Goal: Information Seeking & Learning: Learn about a topic

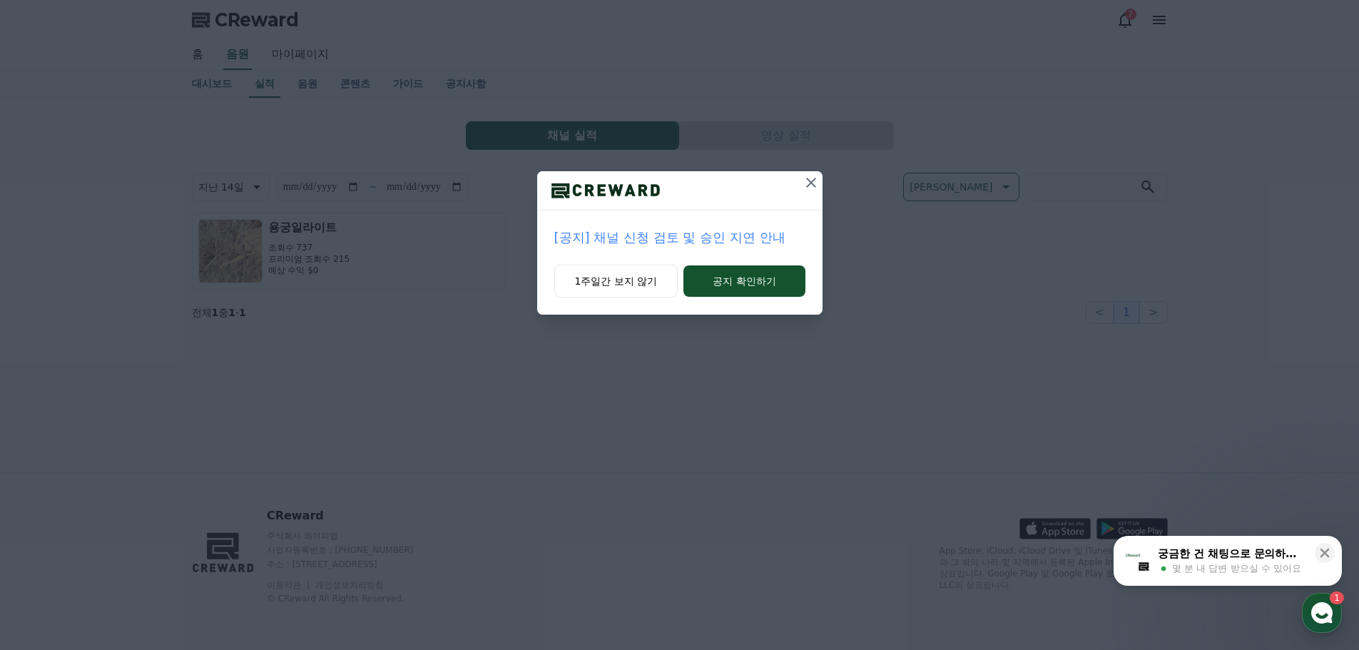
click at [816, 186] on icon at bounding box center [811, 182] width 17 height 17
click at [816, 185] on icon at bounding box center [811, 182] width 17 height 17
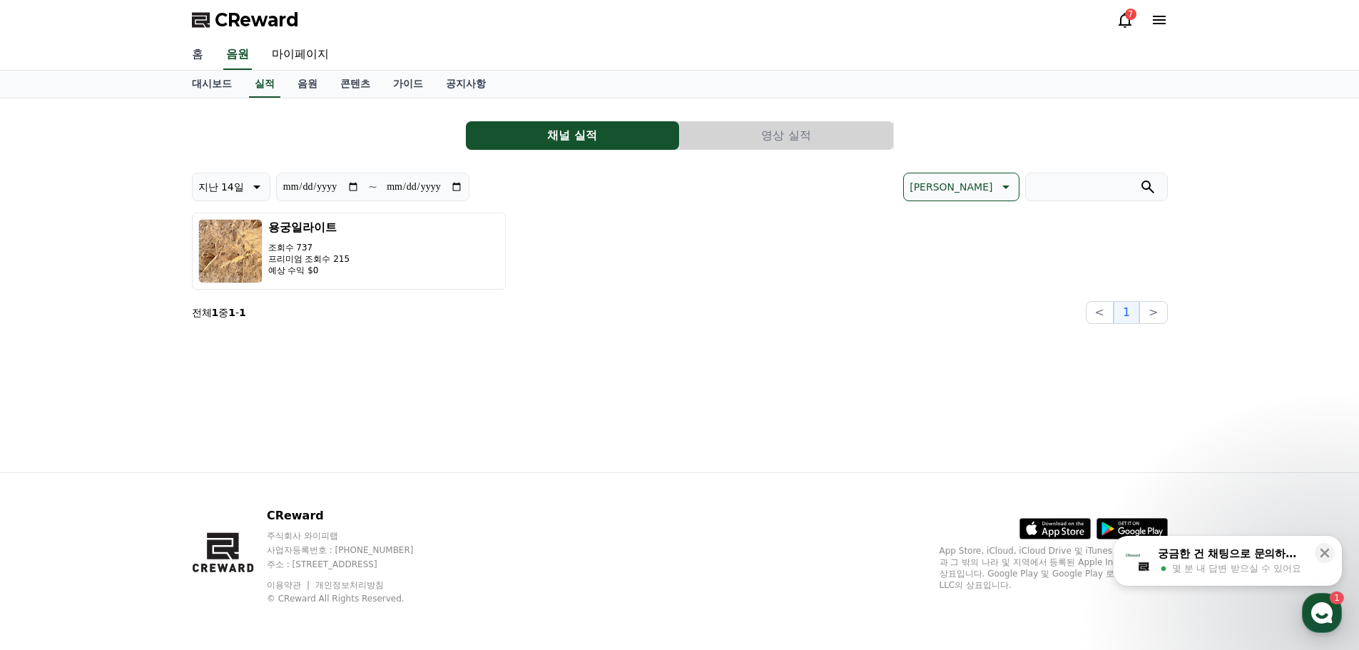
click at [202, 59] on link "홈" at bounding box center [198, 55] width 34 height 30
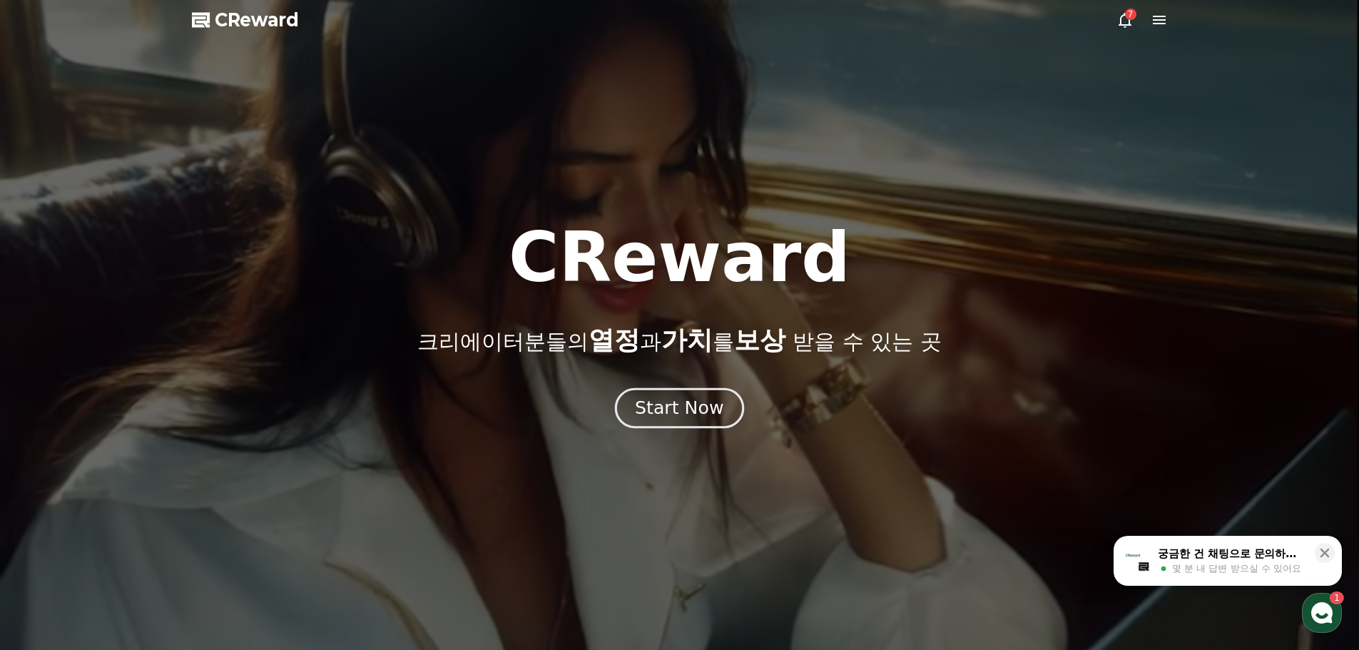
click at [628, 411] on button "Start Now" at bounding box center [679, 407] width 129 height 41
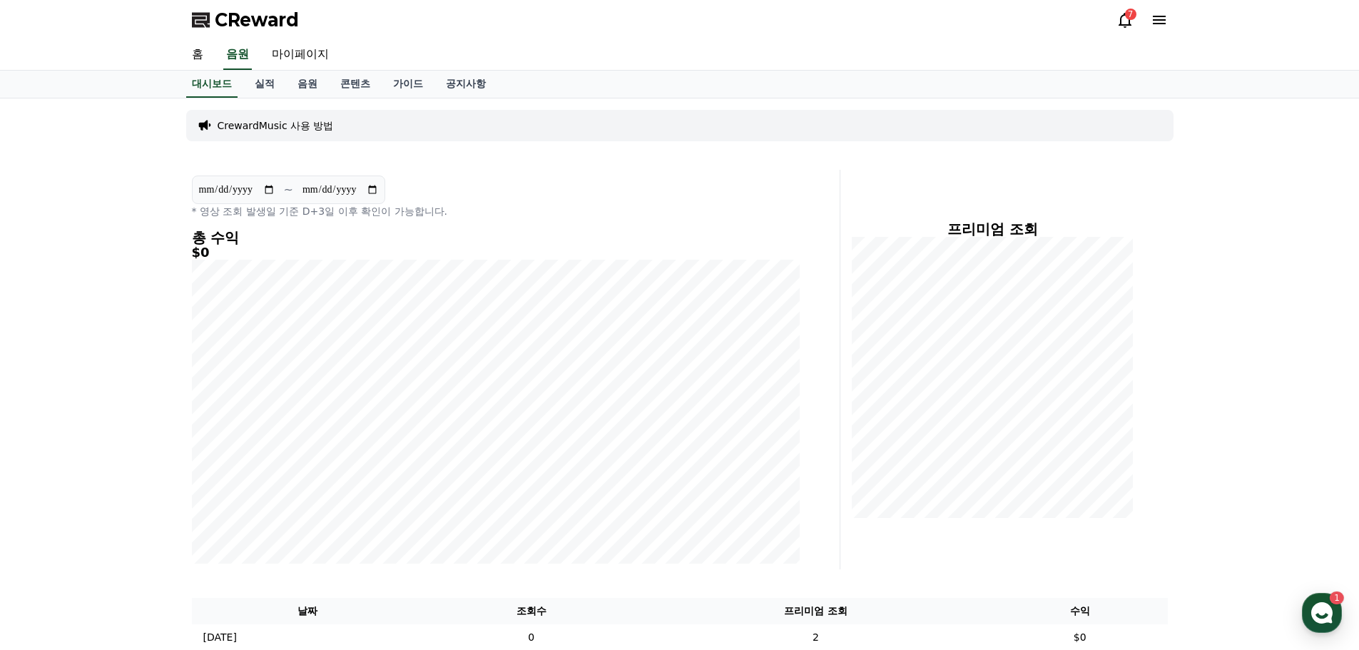
click at [271, 187] on input "**********" at bounding box center [236, 190] width 77 height 16
type input "**********"
click at [272, 129] on p "CrewardMusic 사용 방법" at bounding box center [276, 125] width 116 height 14
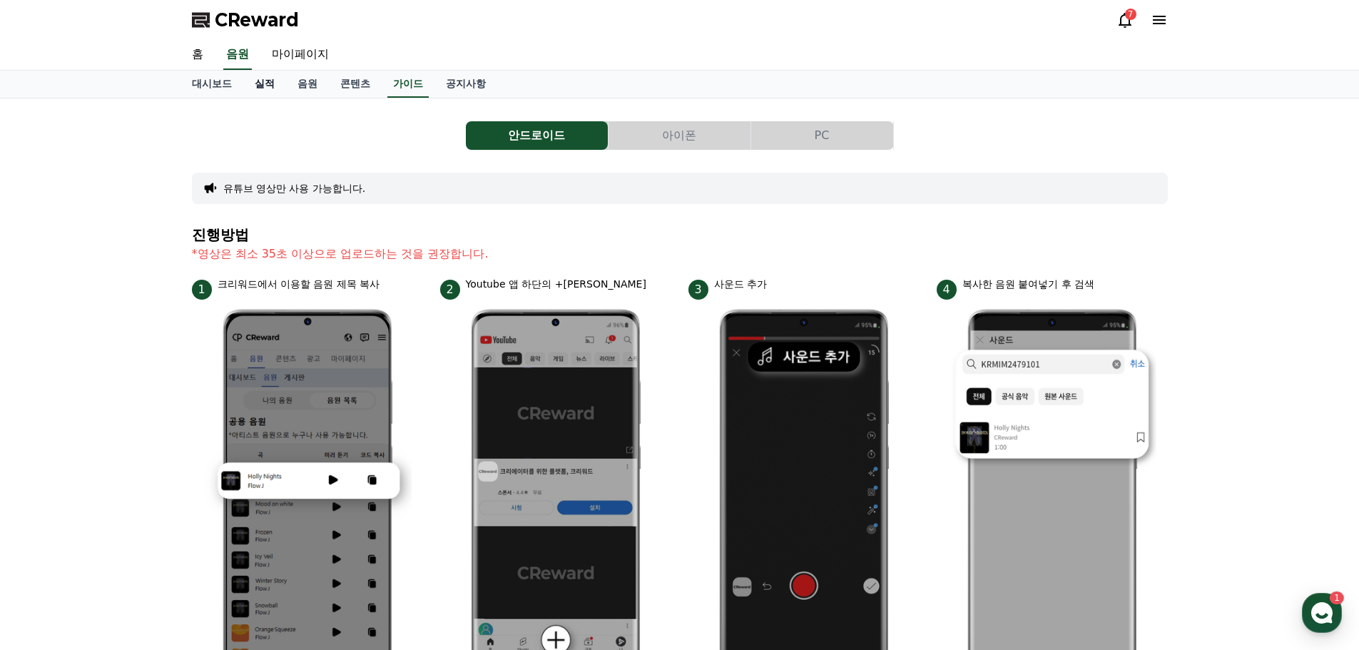
click at [275, 83] on link "실적" at bounding box center [264, 84] width 43 height 27
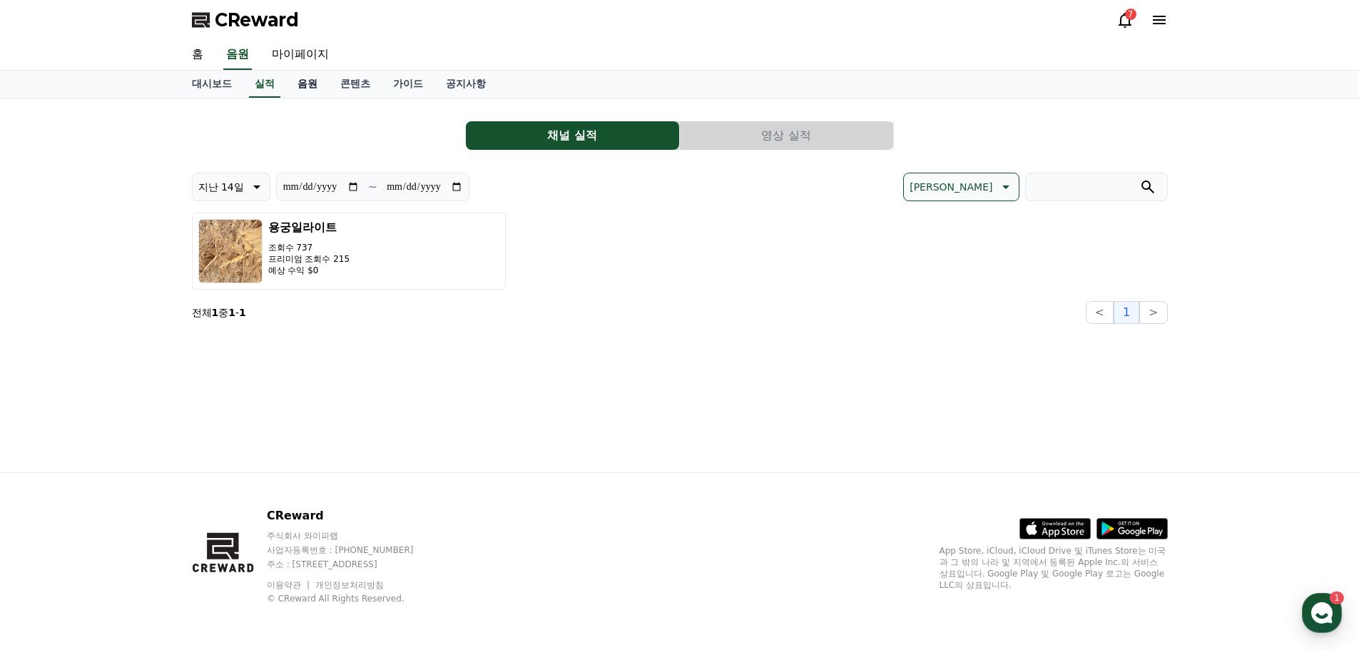
click at [302, 81] on link "음원" at bounding box center [307, 84] width 43 height 27
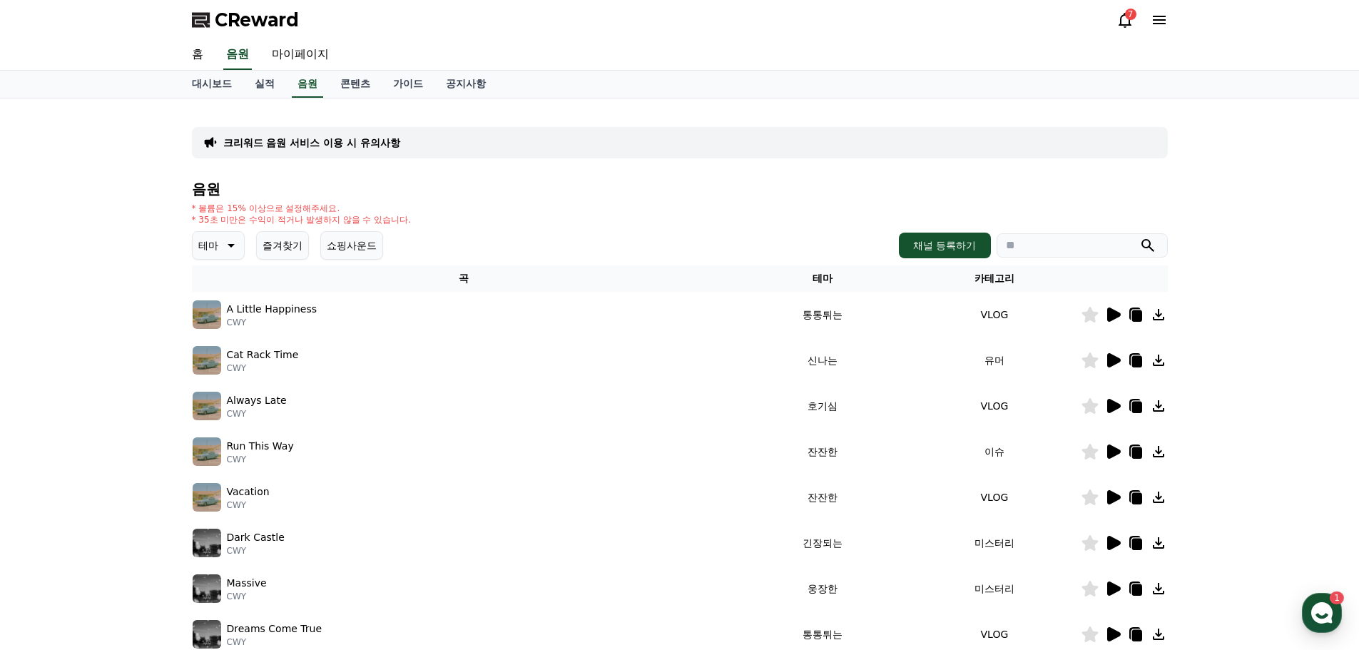
click at [238, 239] on icon at bounding box center [229, 245] width 17 height 17
click at [213, 397] on button "코믹한" at bounding box center [214, 400] width 41 height 31
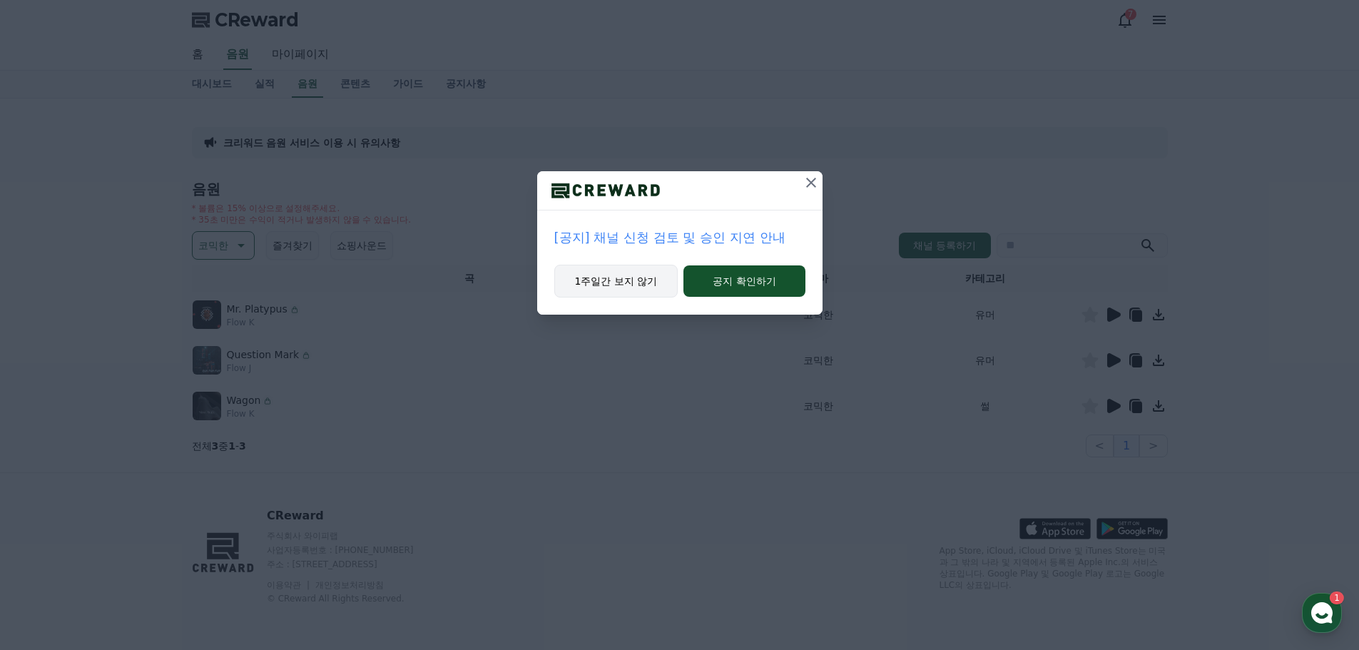
click at [642, 287] on button "1주일간 보지 않기" at bounding box center [616, 281] width 124 height 33
click at [613, 283] on button "1주일간 보지 않기" at bounding box center [615, 281] width 124 height 33
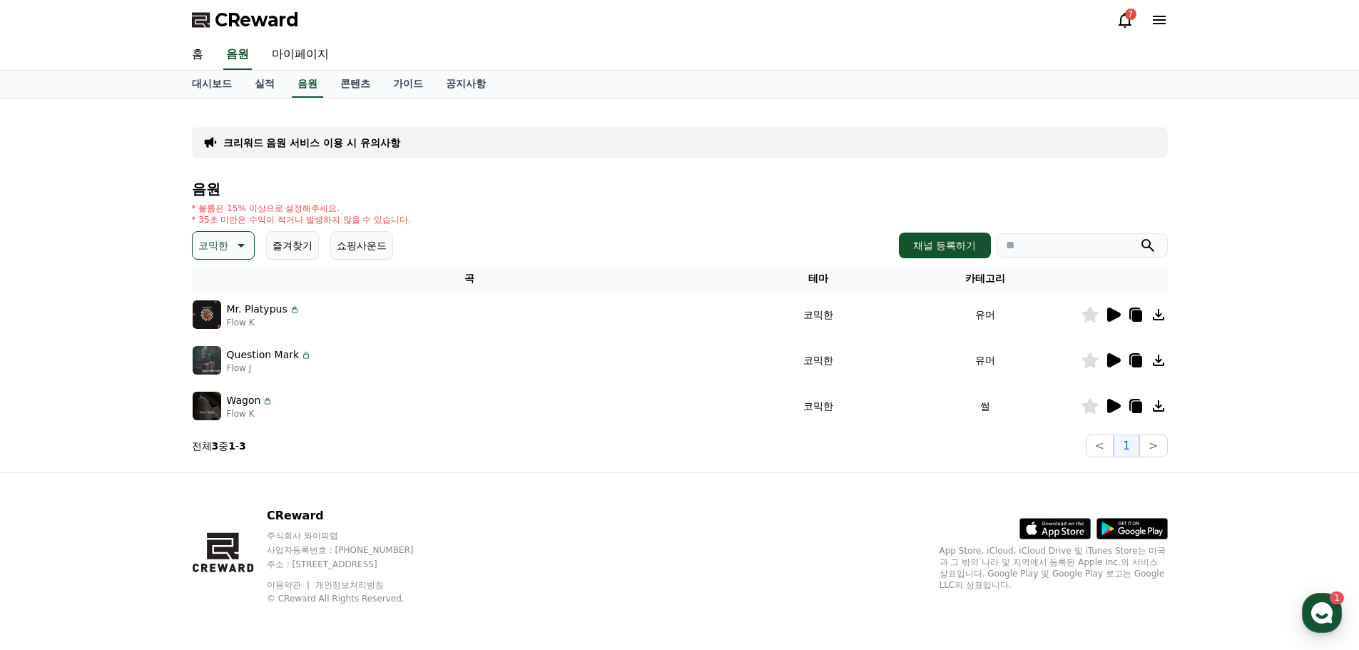
click at [1109, 318] on icon at bounding box center [1114, 315] width 14 height 14
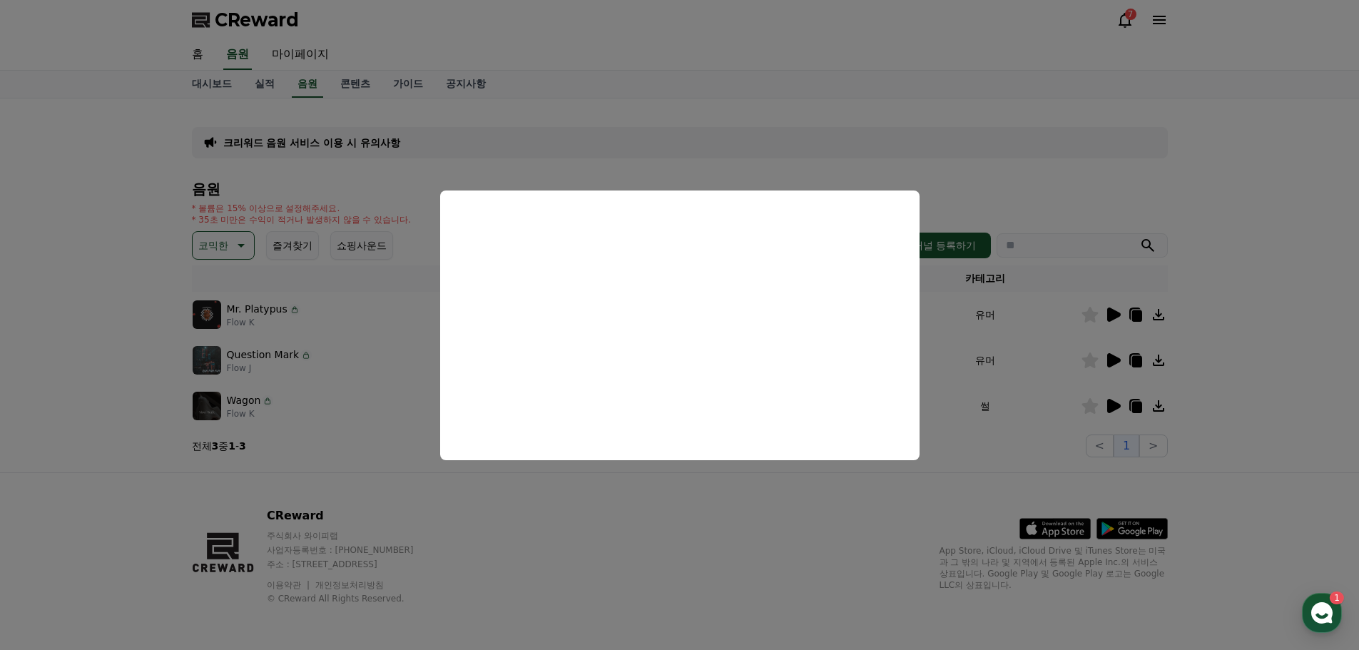
click at [1111, 360] on button "close modal" at bounding box center [679, 325] width 1359 height 650
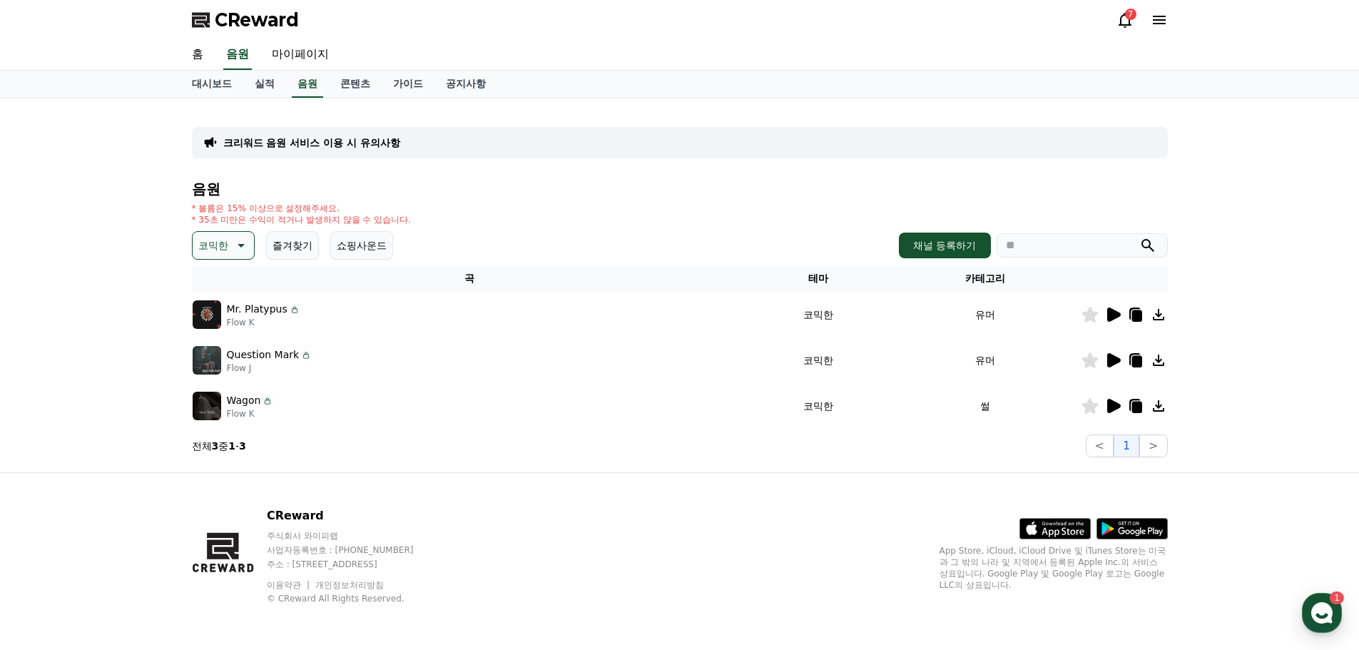
click at [1111, 360] on icon at bounding box center [1114, 360] width 14 height 14
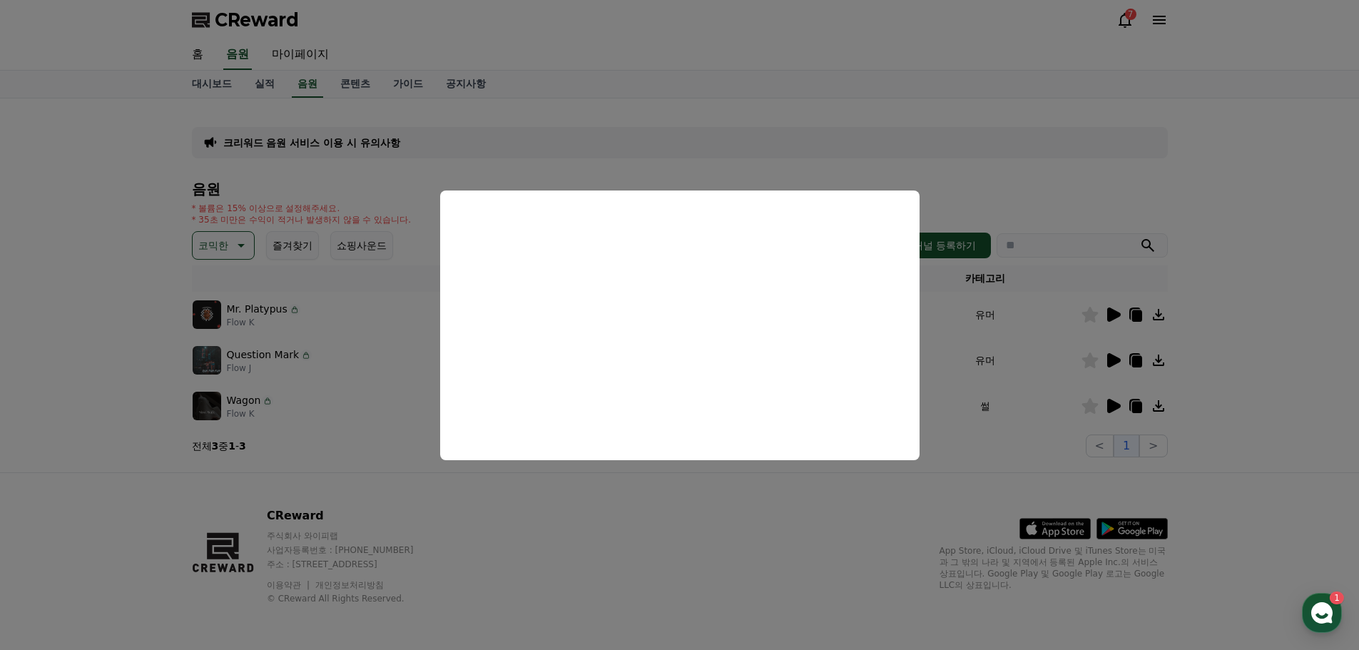
click at [1104, 357] on button "close modal" at bounding box center [679, 325] width 1359 height 650
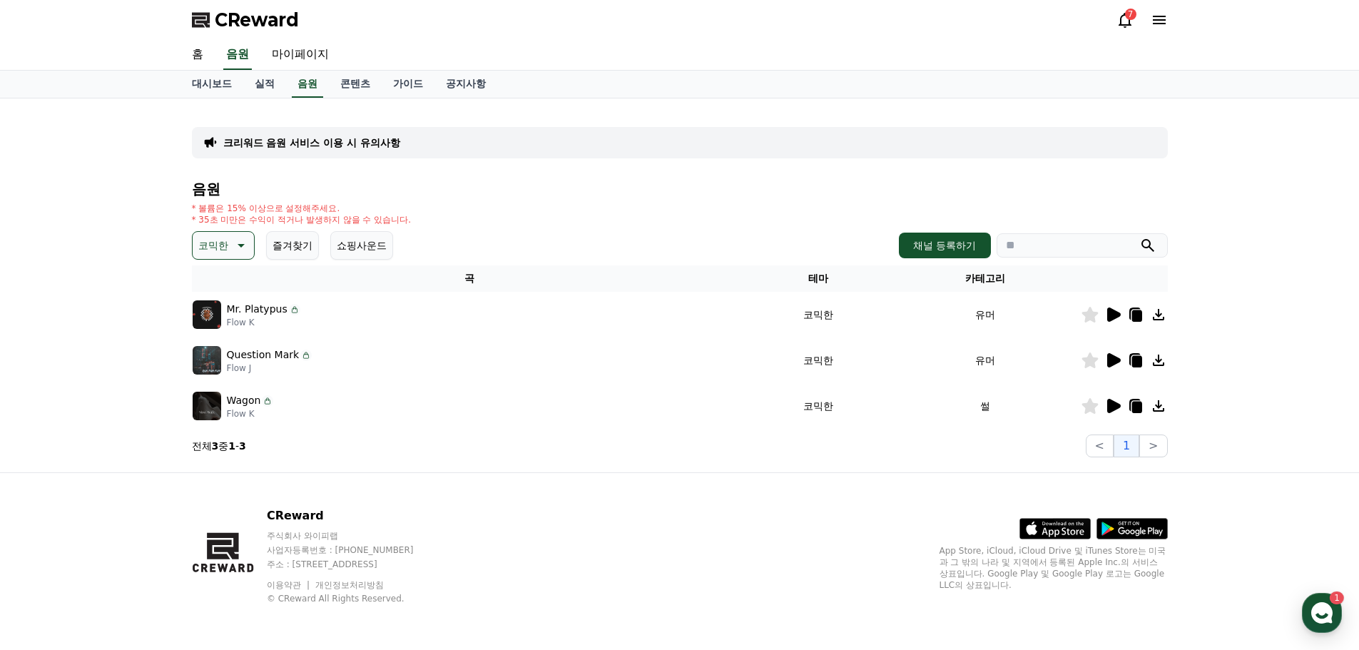
click at [1115, 407] on icon at bounding box center [1114, 406] width 14 height 14
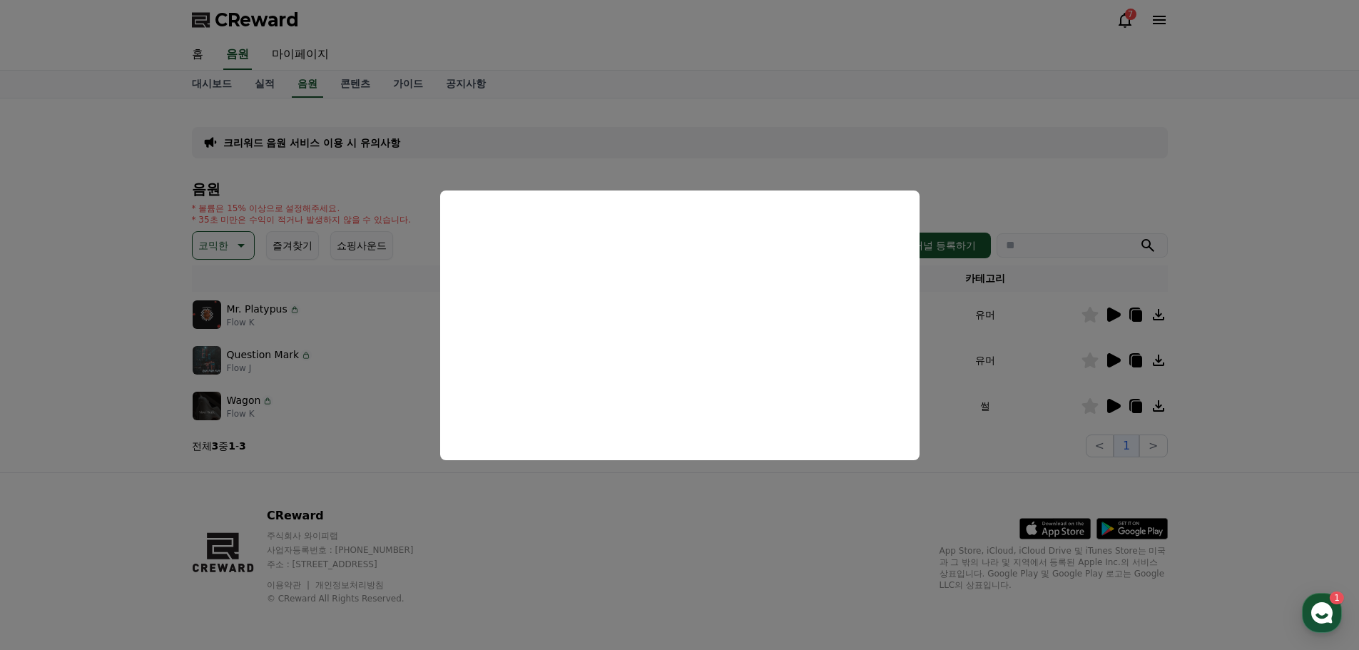
click at [773, 524] on button "close modal" at bounding box center [679, 325] width 1359 height 650
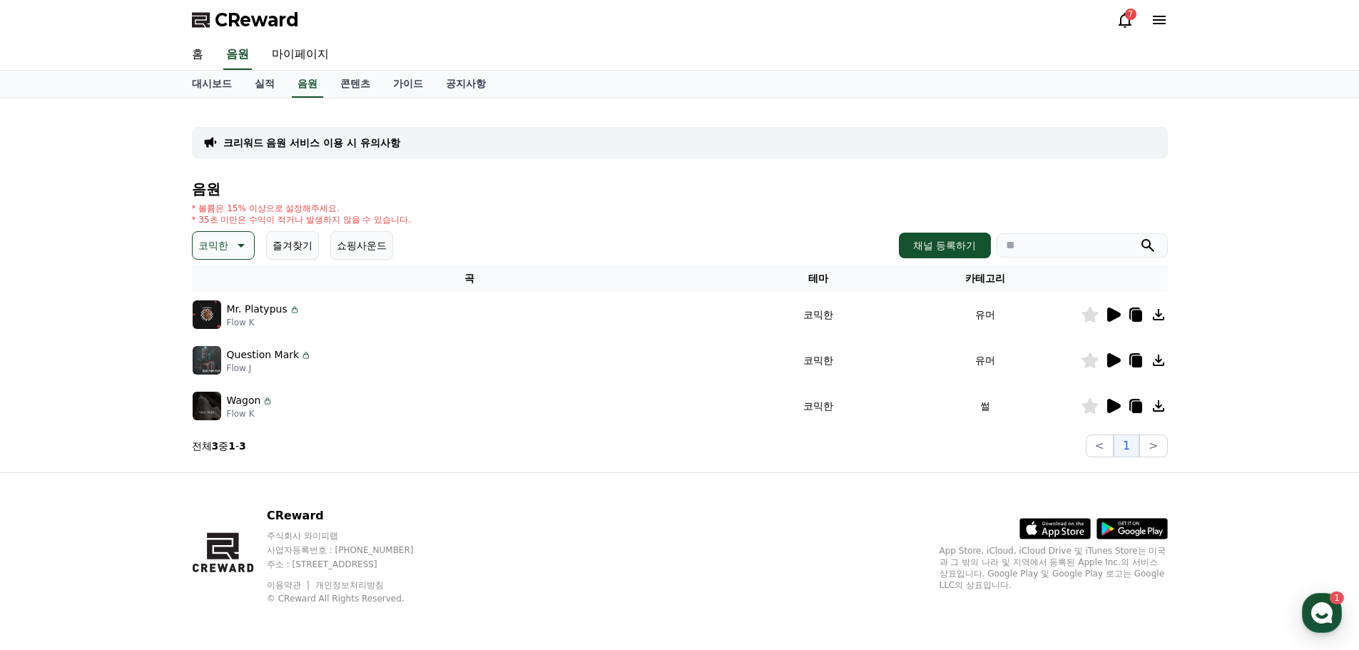
click at [243, 252] on icon at bounding box center [239, 245] width 17 height 17
click at [230, 362] on button "귀여운" at bounding box center [214, 360] width 41 height 31
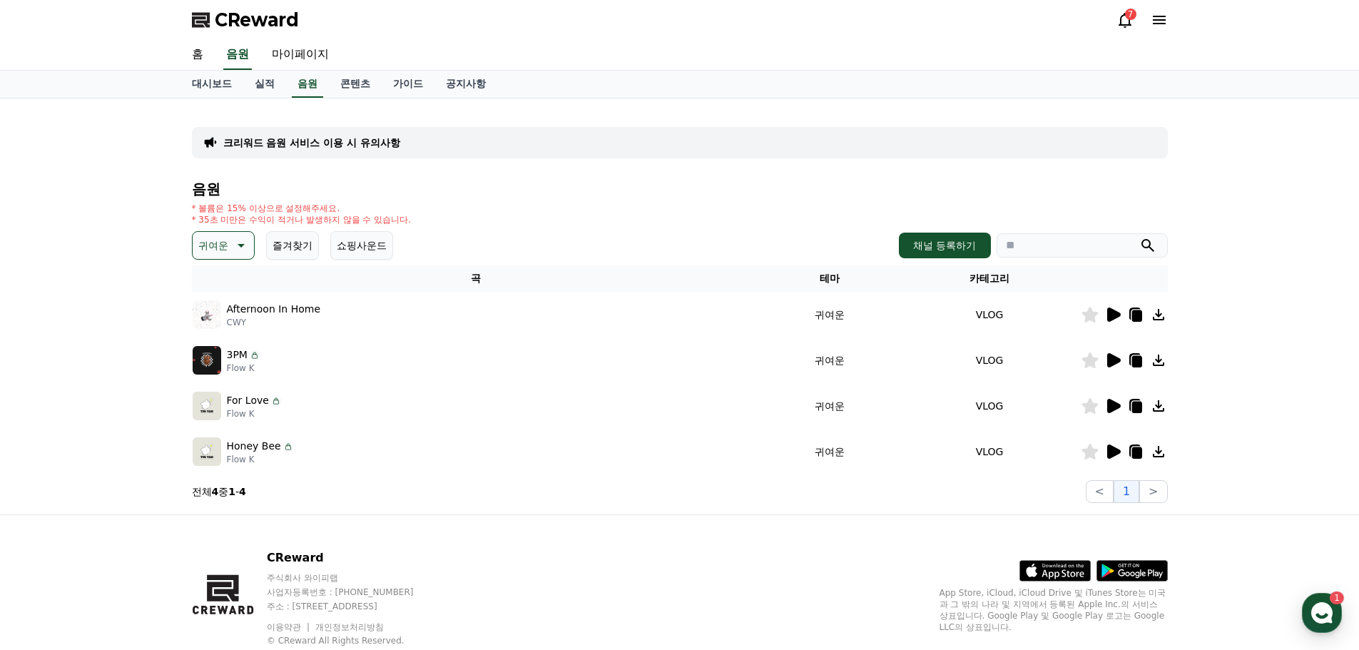
click at [1112, 320] on icon at bounding box center [1114, 315] width 14 height 14
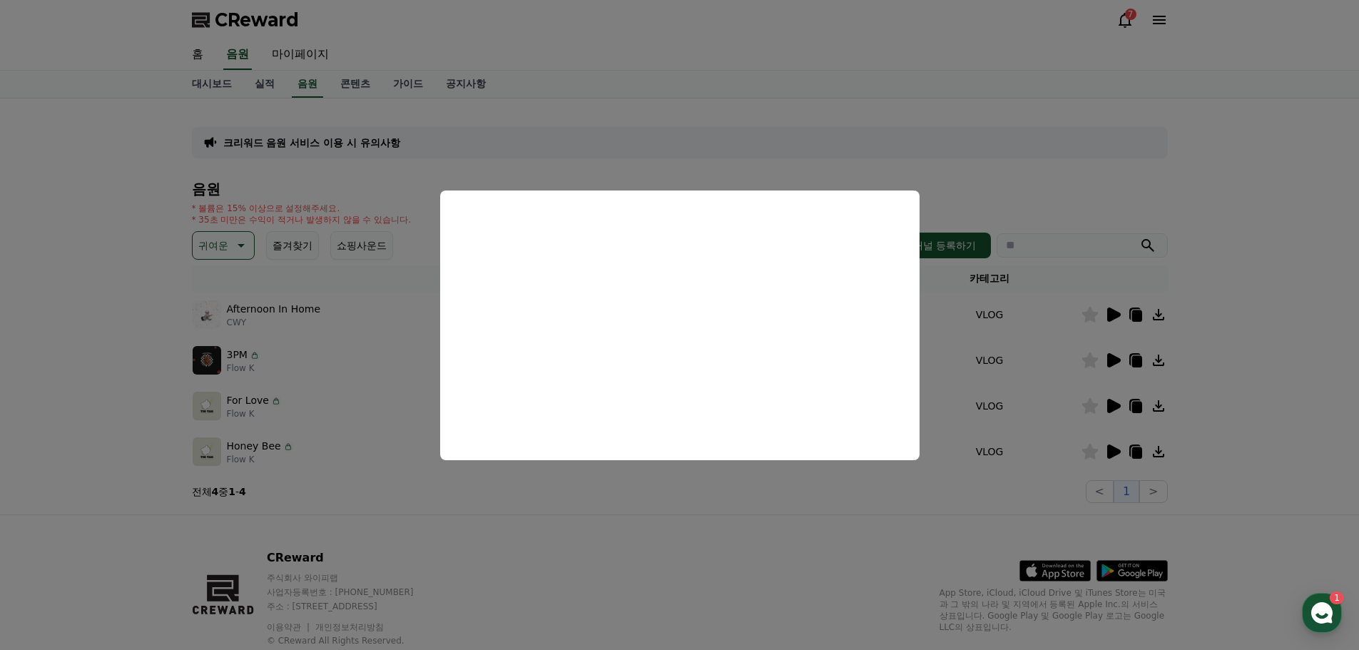
click at [1107, 360] on button "close modal" at bounding box center [679, 325] width 1359 height 650
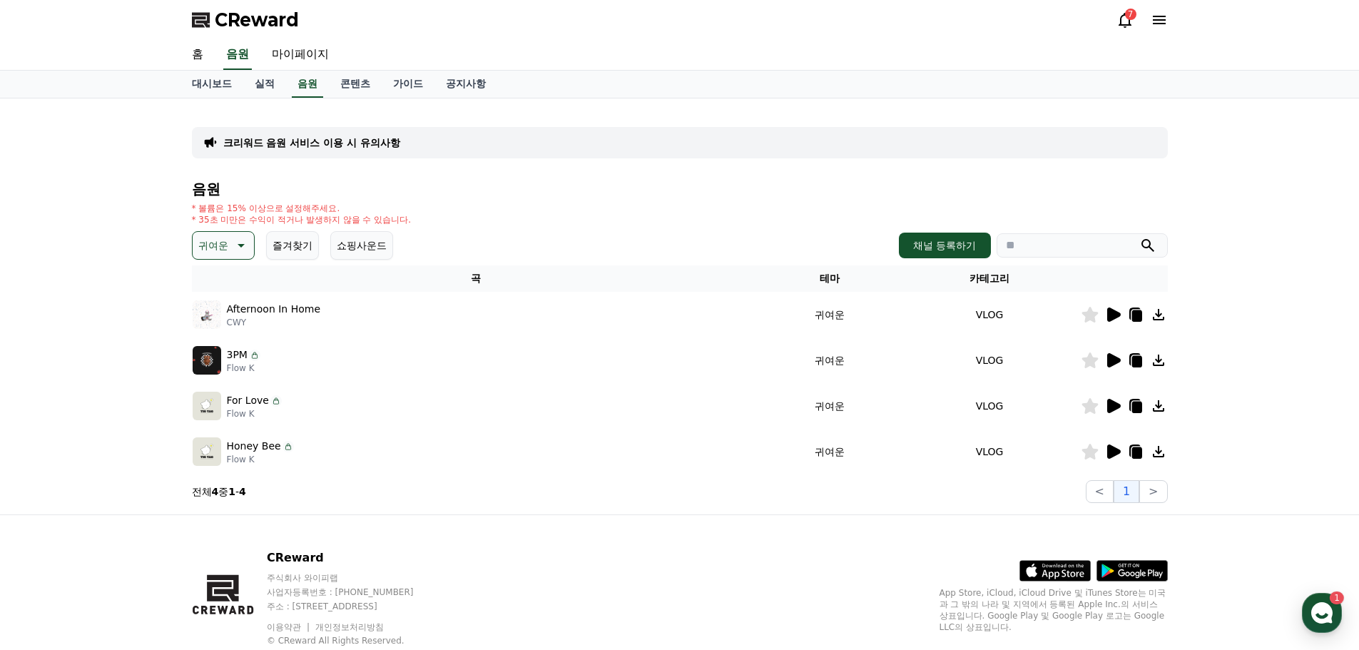
click at [1109, 359] on icon at bounding box center [1114, 360] width 14 height 14
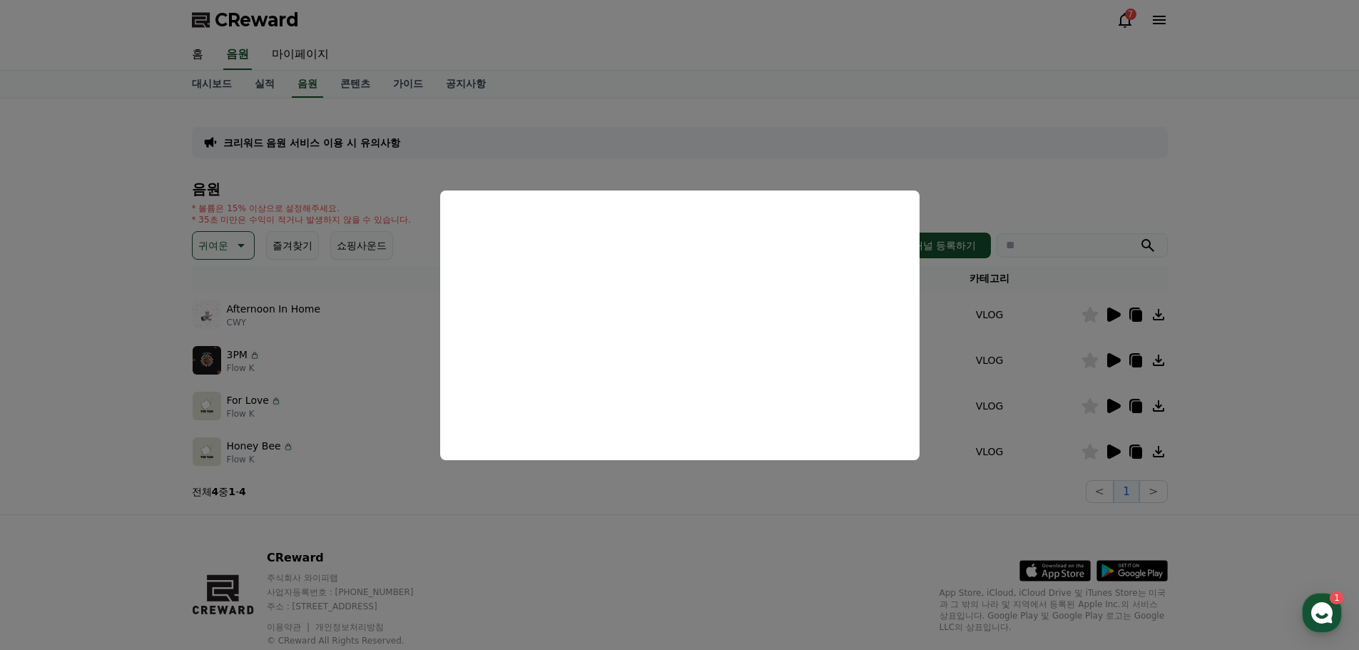
click at [1105, 409] on button "close modal" at bounding box center [679, 325] width 1359 height 650
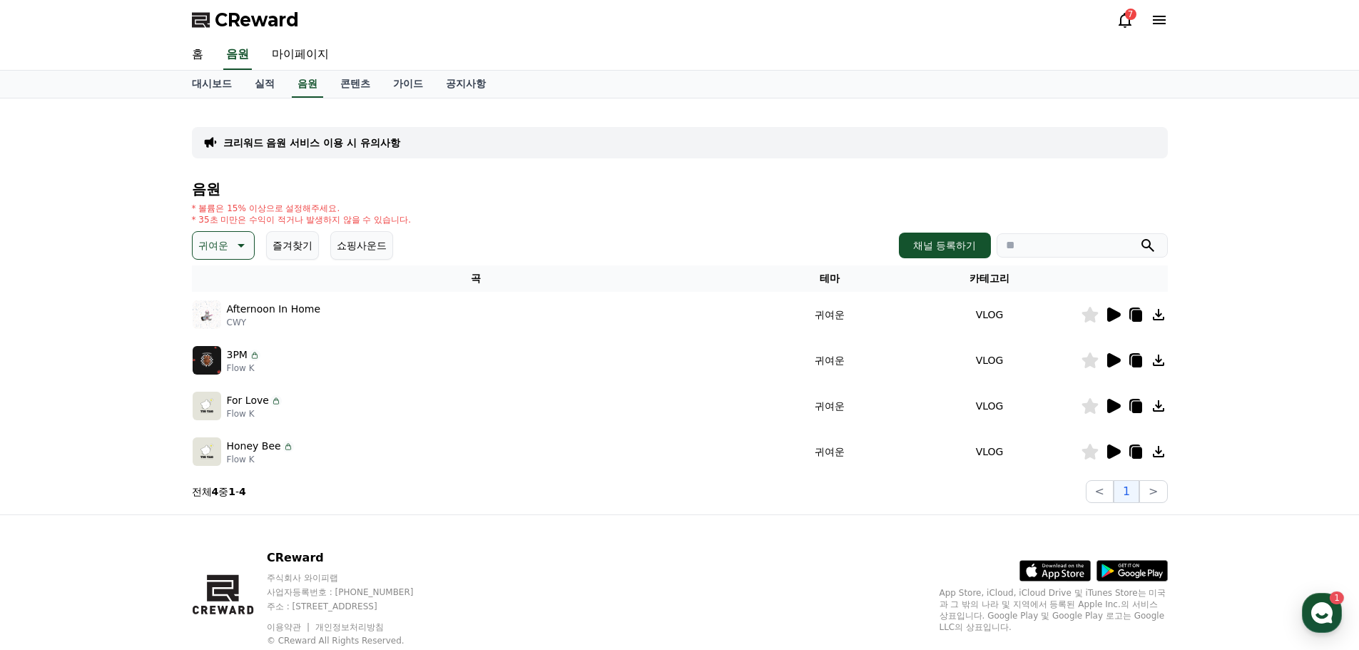
click at [1114, 410] on icon at bounding box center [1114, 406] width 14 height 14
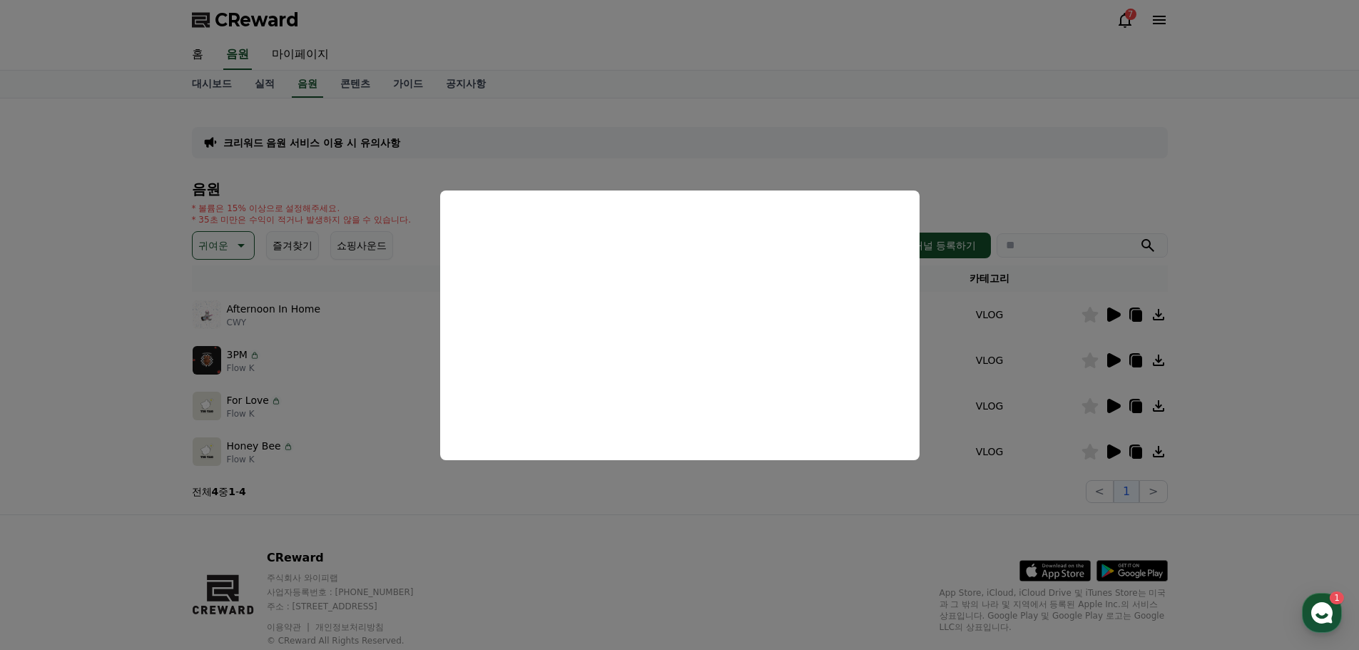
click at [895, 491] on button "close modal" at bounding box center [679, 325] width 1359 height 650
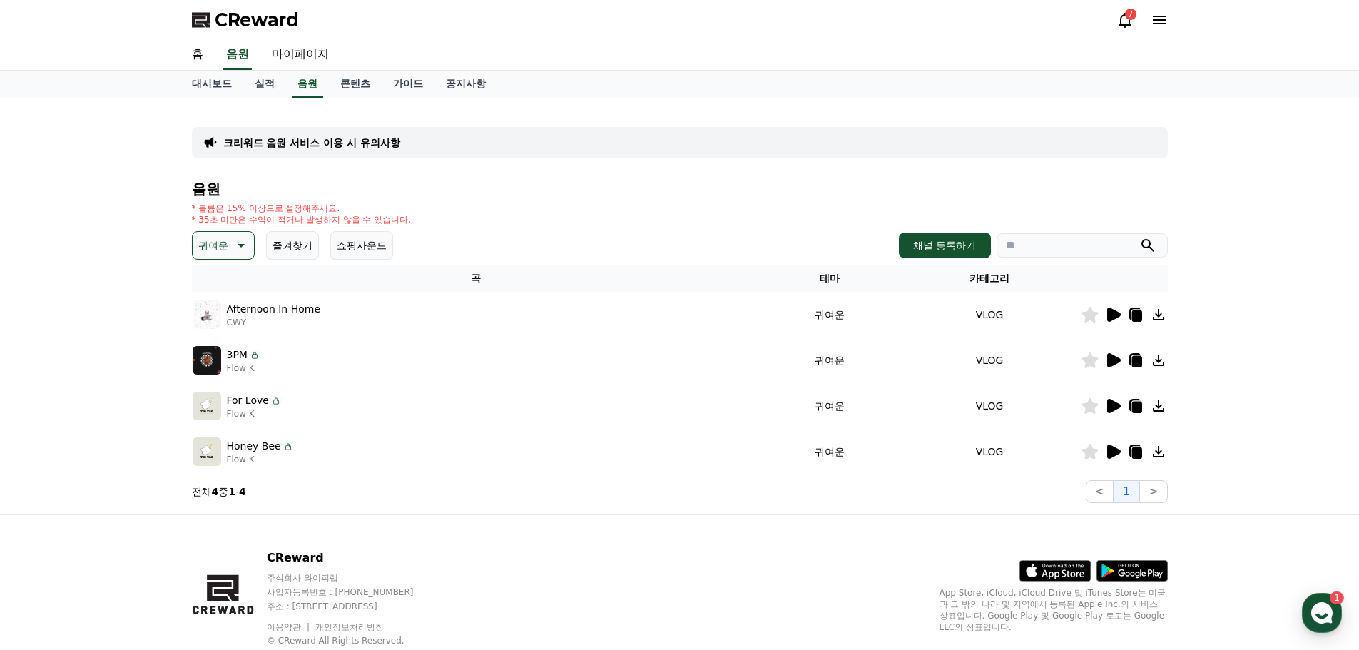
click at [1120, 457] on icon at bounding box center [1112, 451] width 17 height 17
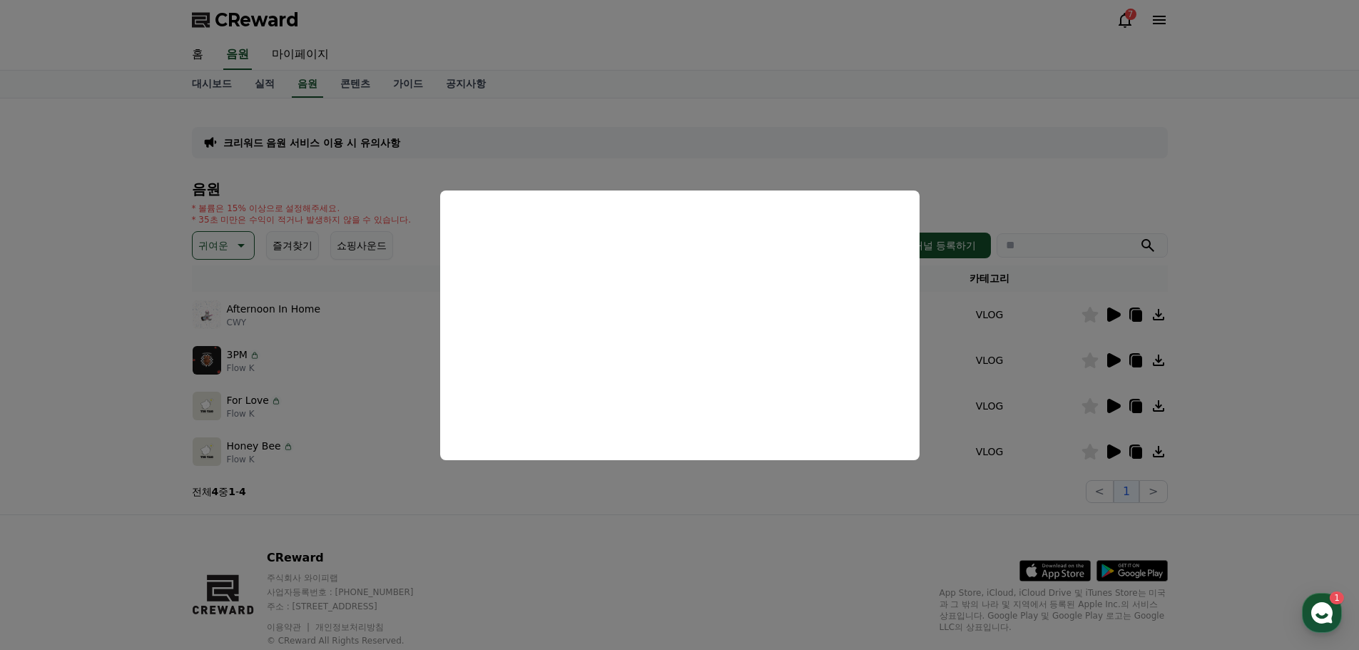
click at [385, 306] on button "close modal" at bounding box center [679, 325] width 1359 height 650
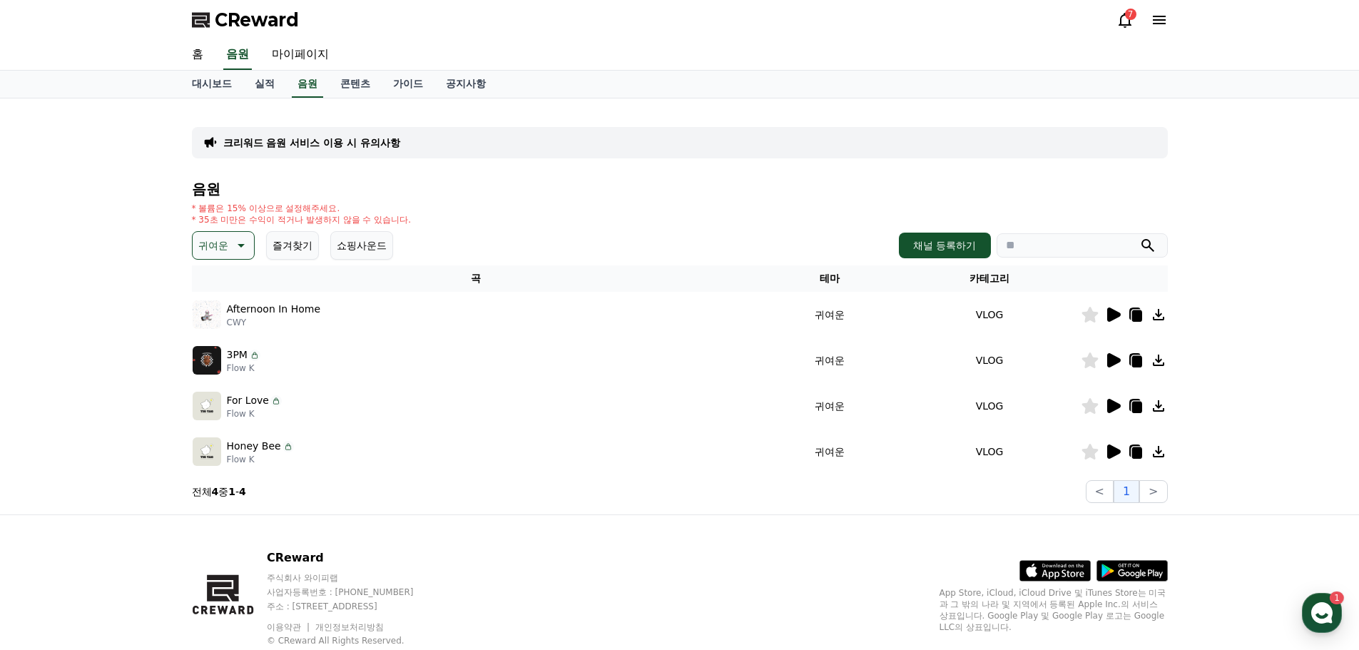
click at [239, 246] on icon at bounding box center [239, 245] width 17 height 17
click at [223, 320] on button "환상적인" at bounding box center [219, 320] width 51 height 31
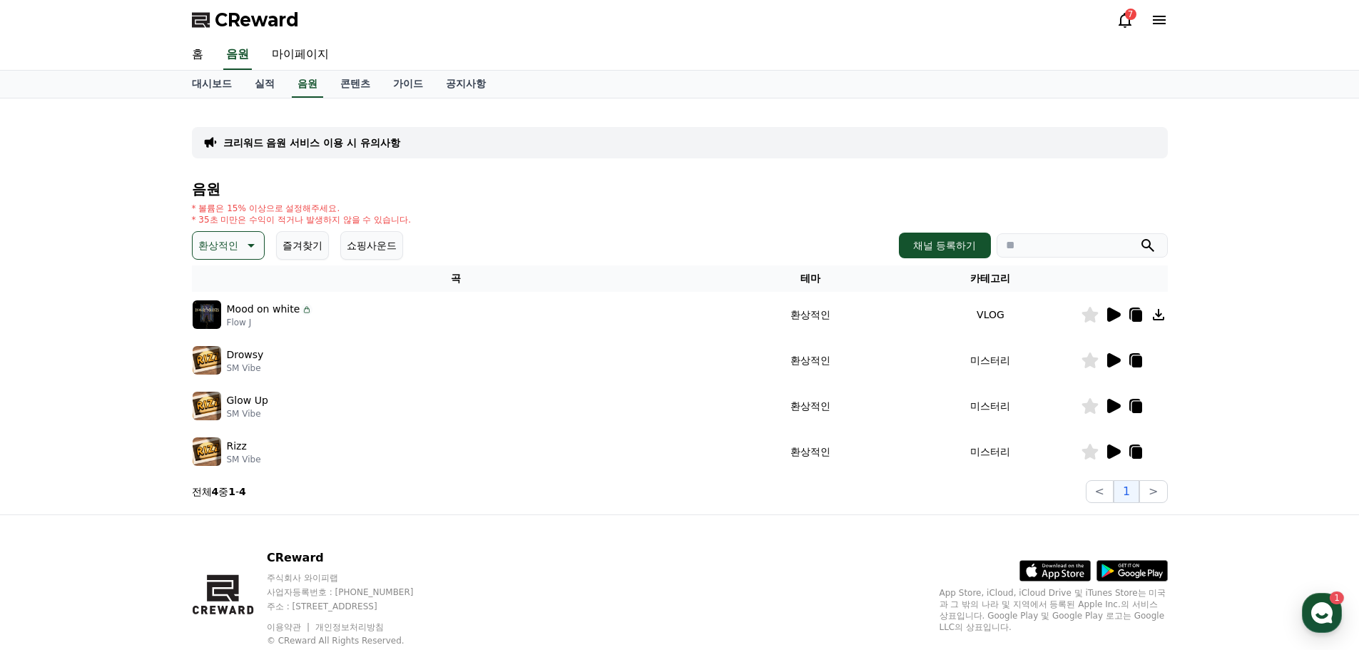
click at [1116, 315] on icon at bounding box center [1114, 315] width 14 height 14
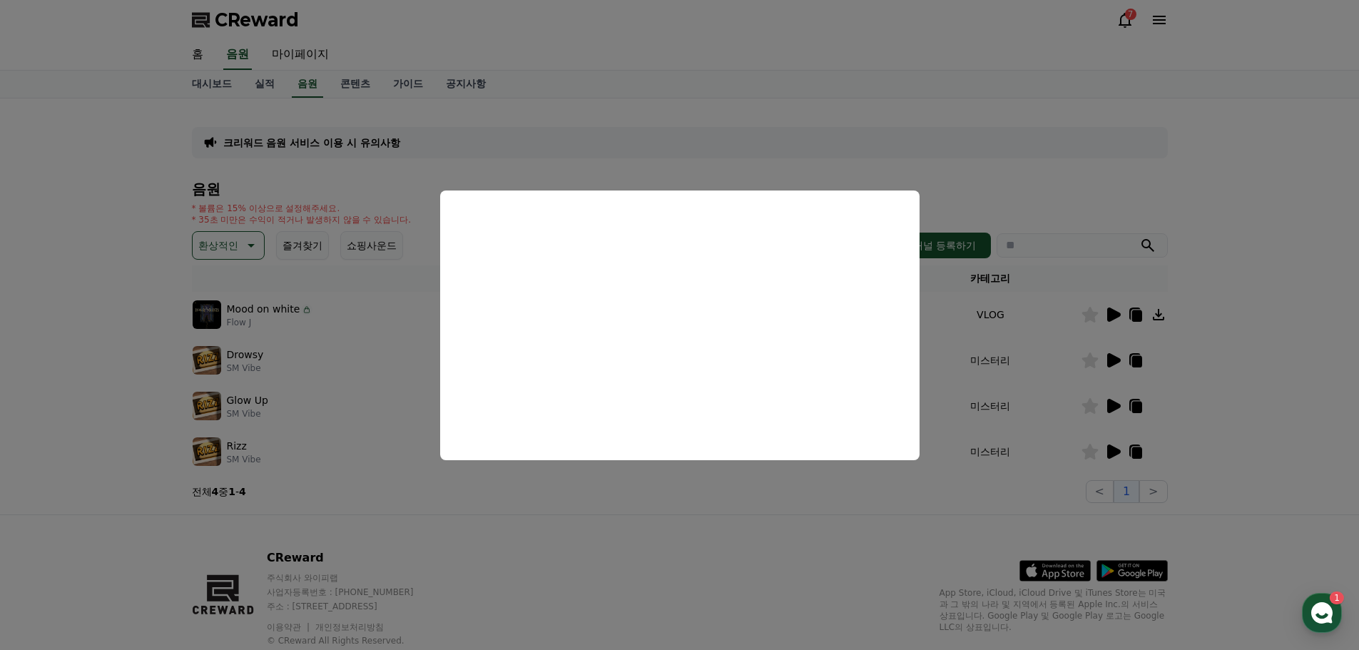
click at [1109, 360] on button "close modal" at bounding box center [679, 325] width 1359 height 650
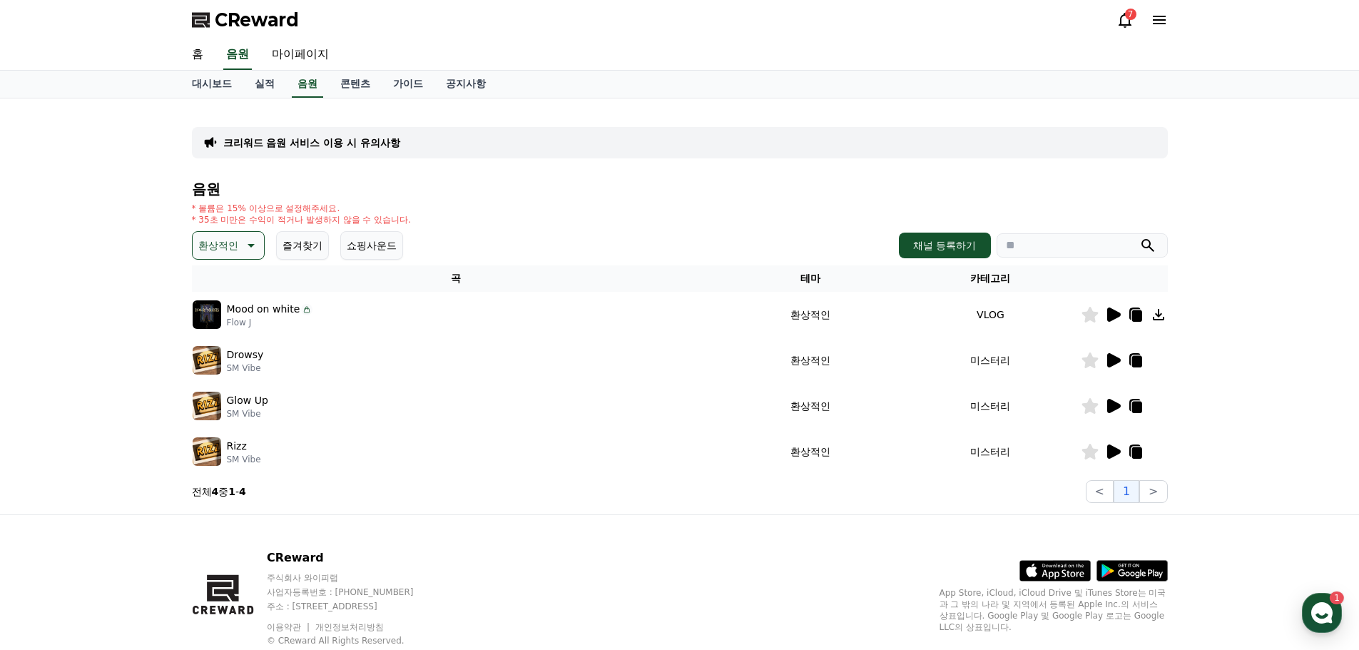
click at [1109, 360] on icon at bounding box center [1114, 360] width 14 height 14
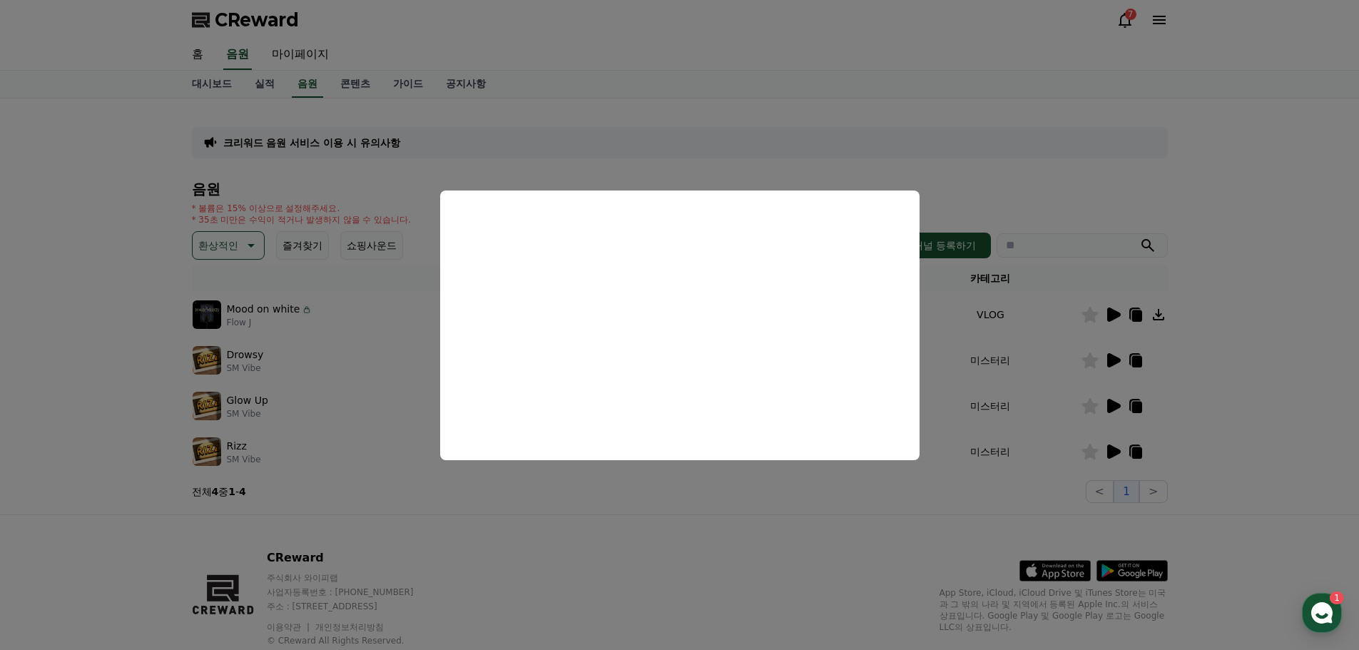
click at [1107, 402] on button "close modal" at bounding box center [679, 325] width 1359 height 650
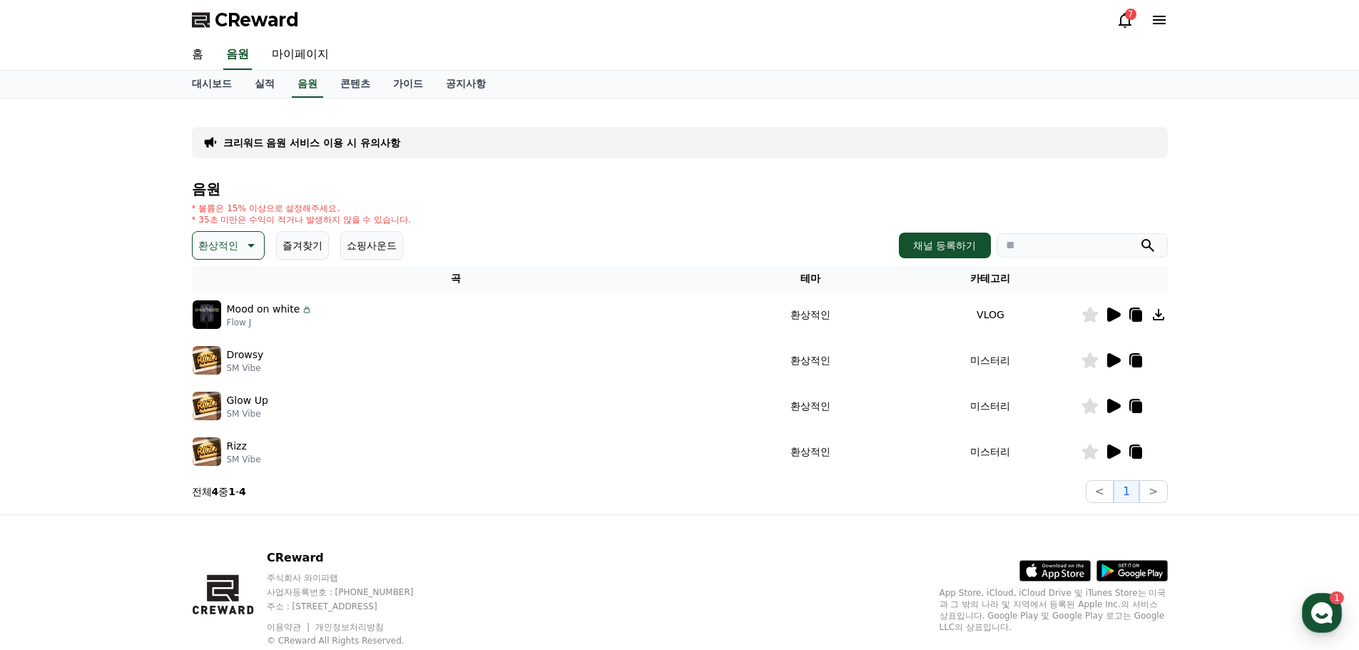
click at [1107, 402] on icon at bounding box center [1114, 406] width 14 height 14
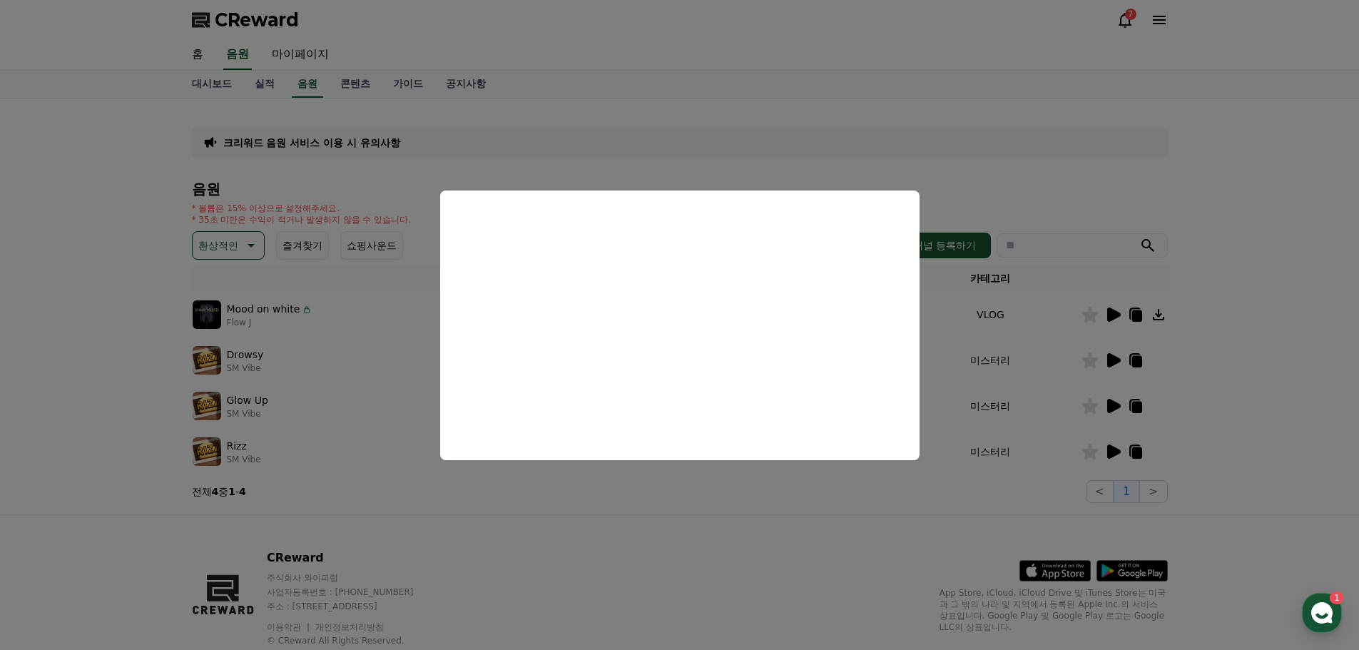
click at [794, 482] on button "close modal" at bounding box center [679, 325] width 1359 height 650
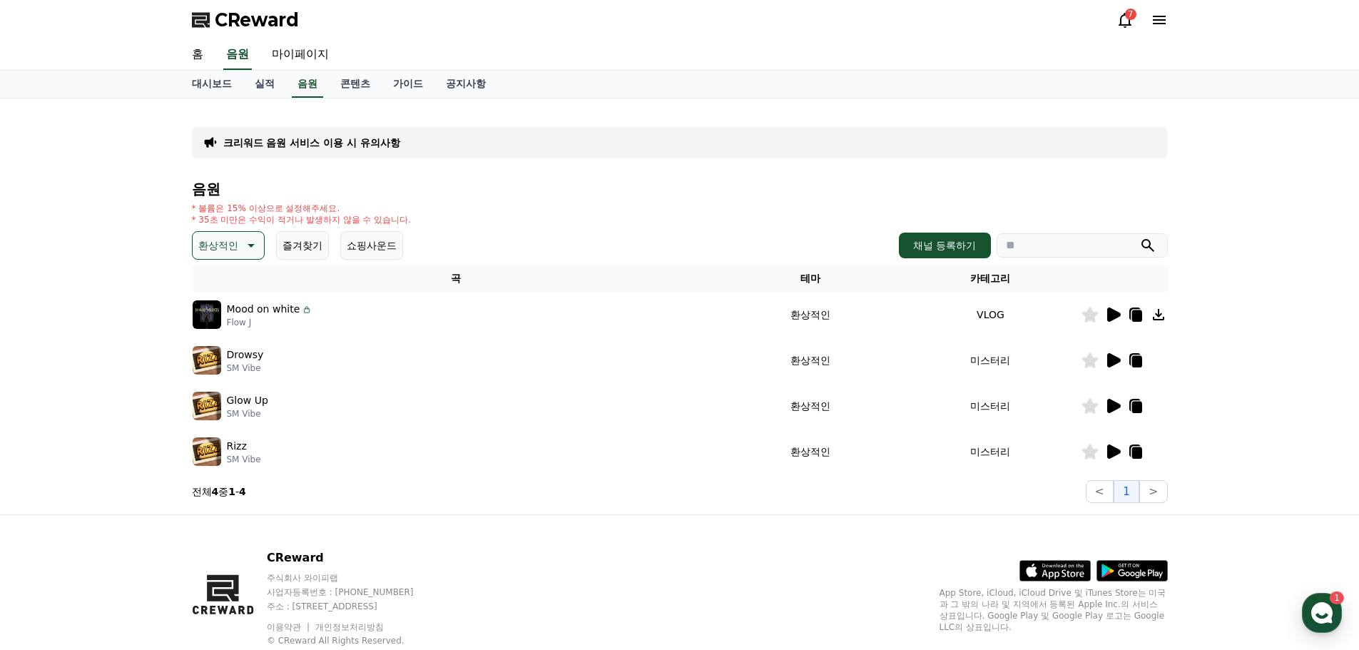
click at [691, 377] on td "Drowsy SM Vibe" at bounding box center [456, 360] width 529 height 46
click at [1109, 451] on icon at bounding box center [1114, 452] width 14 height 14
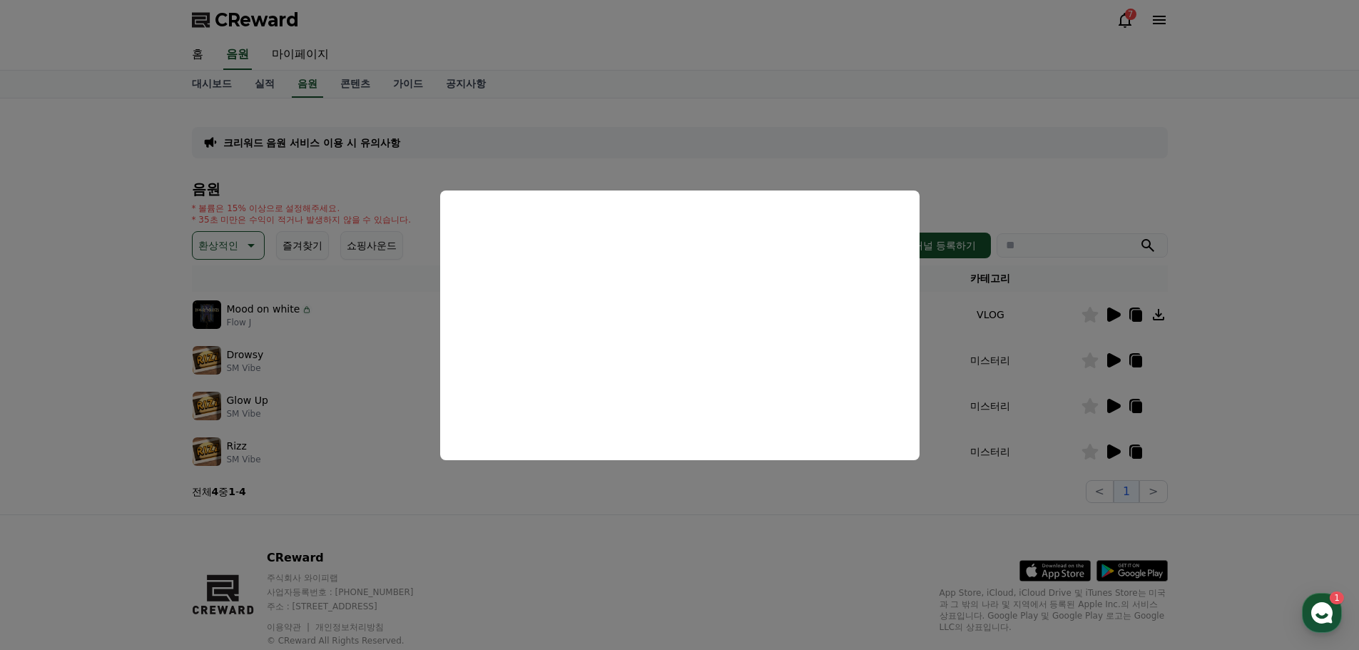
drag, startPoint x: 761, startPoint y: 505, endPoint x: 768, endPoint y: 494, distance: 12.9
click at [761, 505] on button "close modal" at bounding box center [679, 325] width 1359 height 650
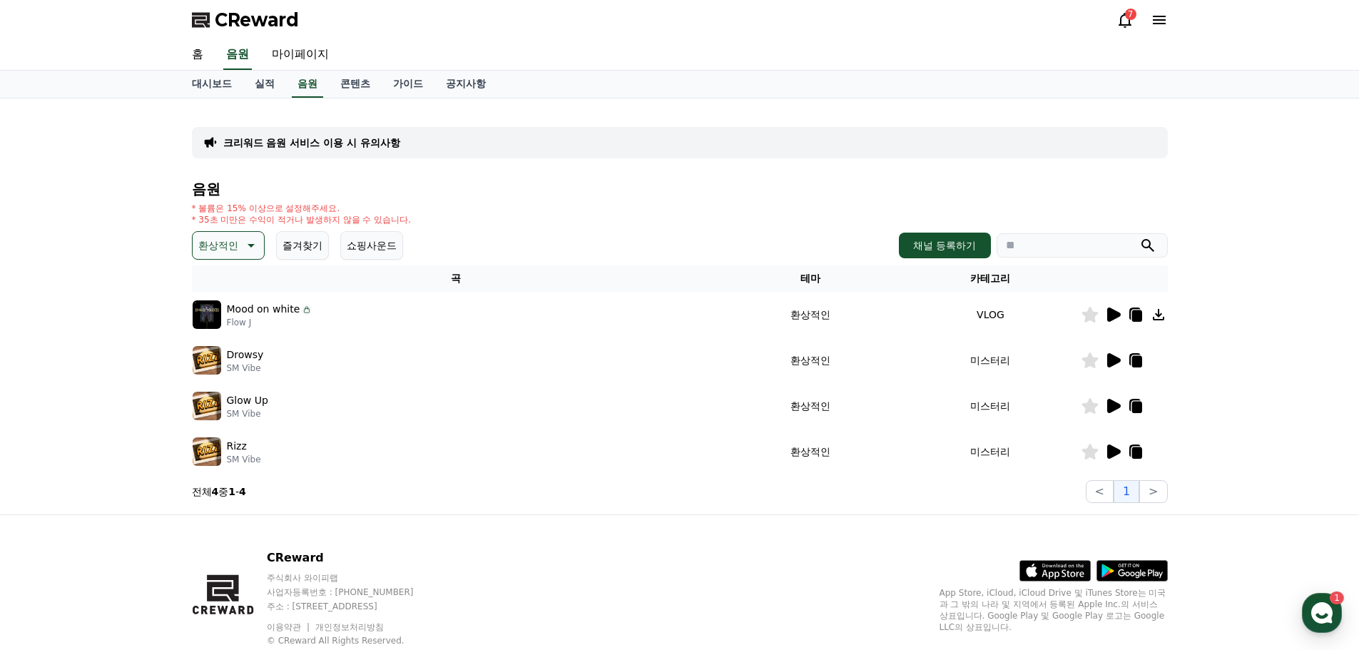
click at [1164, 318] on icon at bounding box center [1158, 314] width 17 height 17
click at [1114, 310] on icon at bounding box center [1114, 315] width 14 height 14
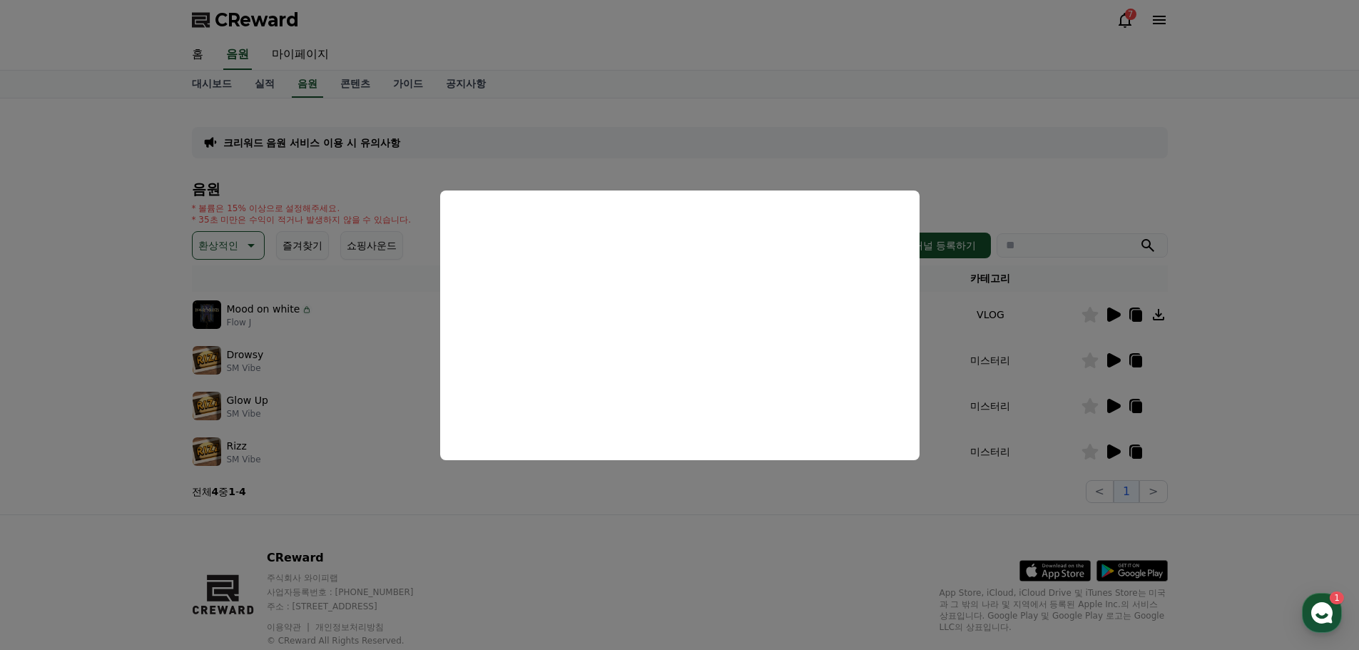
click at [128, 261] on button "close modal" at bounding box center [679, 325] width 1359 height 650
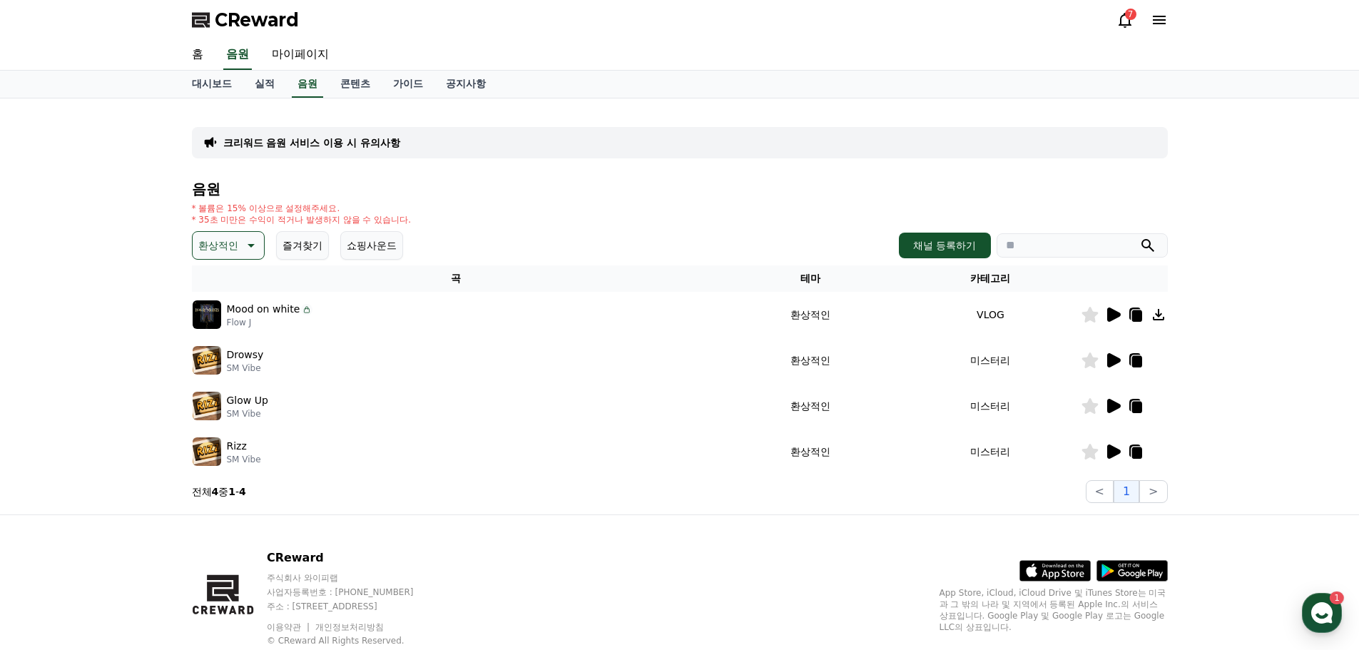
click at [1113, 458] on icon at bounding box center [1112, 451] width 17 height 17
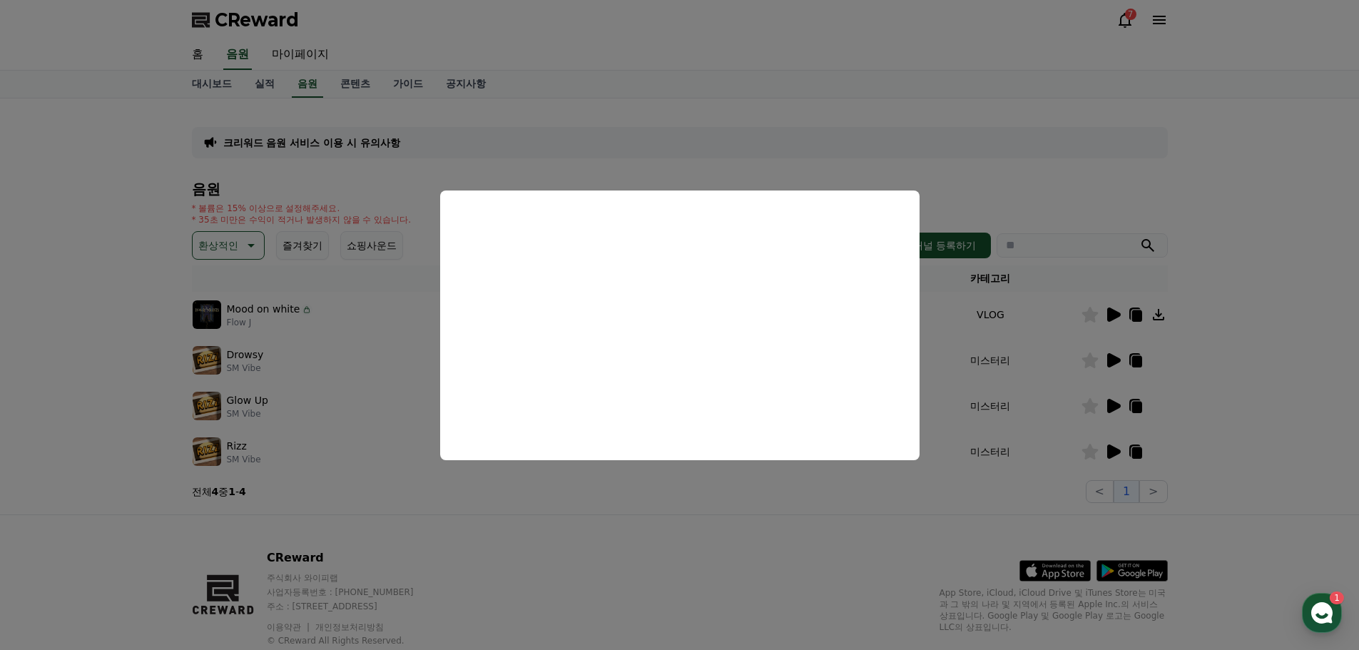
click at [752, 511] on button "close modal" at bounding box center [679, 325] width 1359 height 650
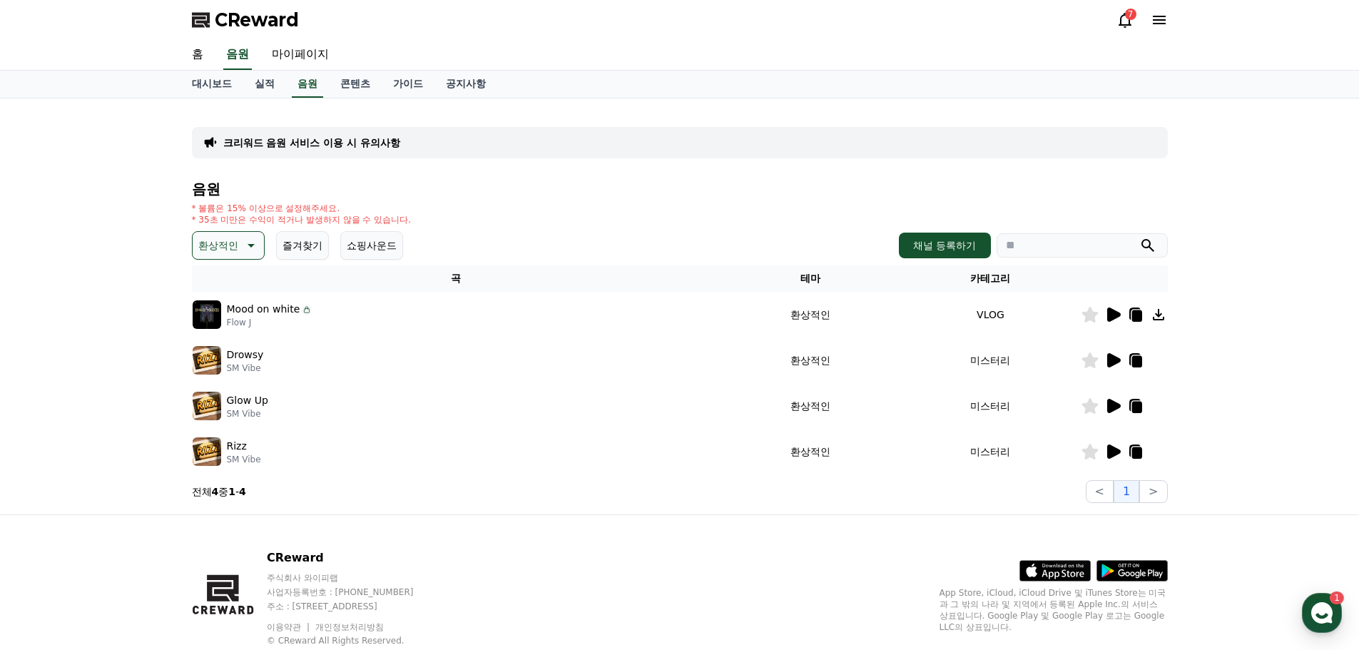
click at [246, 249] on icon at bounding box center [249, 245] width 17 height 17
click at [227, 355] on button "호기심" at bounding box center [214, 357] width 41 height 31
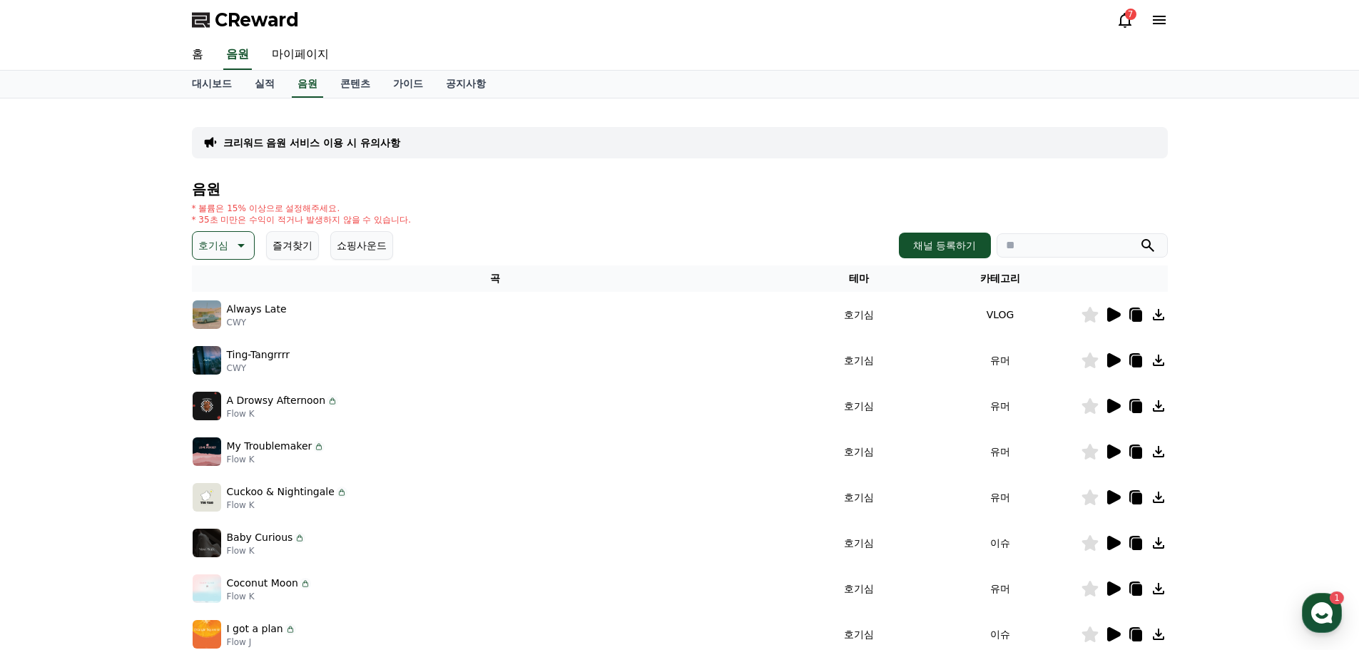
click at [1116, 315] on icon at bounding box center [1114, 315] width 14 height 14
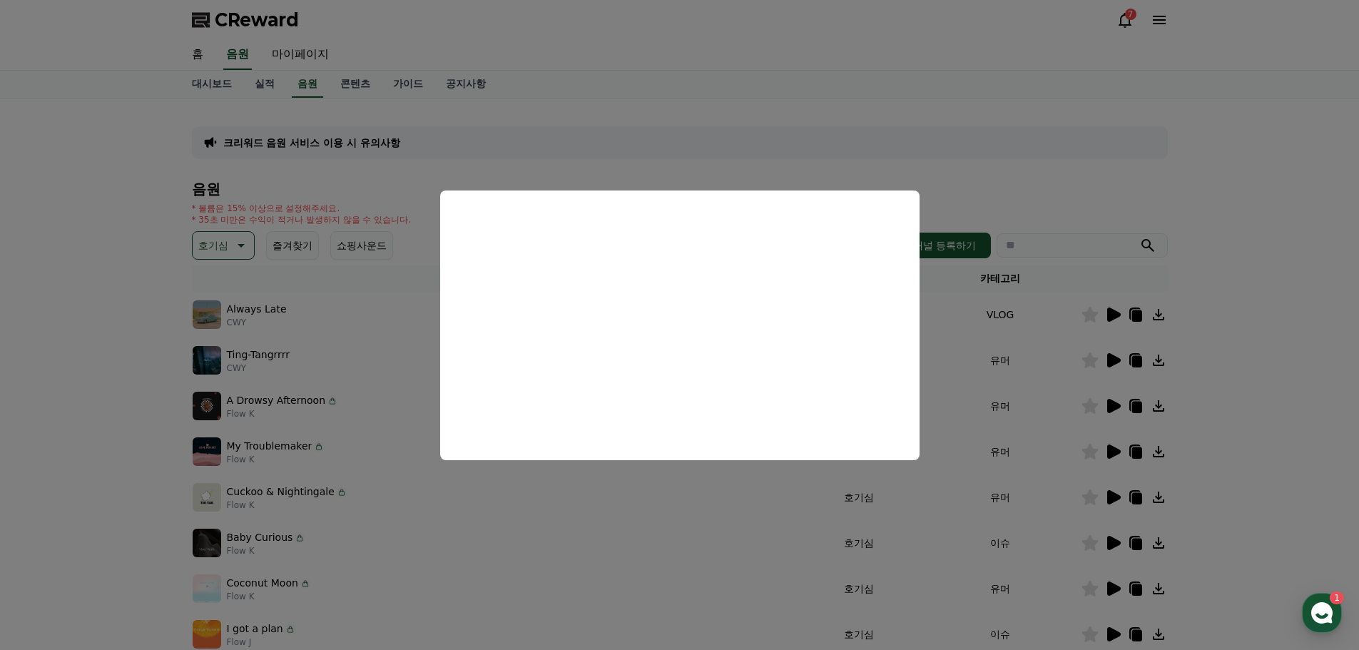
click at [1121, 173] on button "close modal" at bounding box center [679, 325] width 1359 height 650
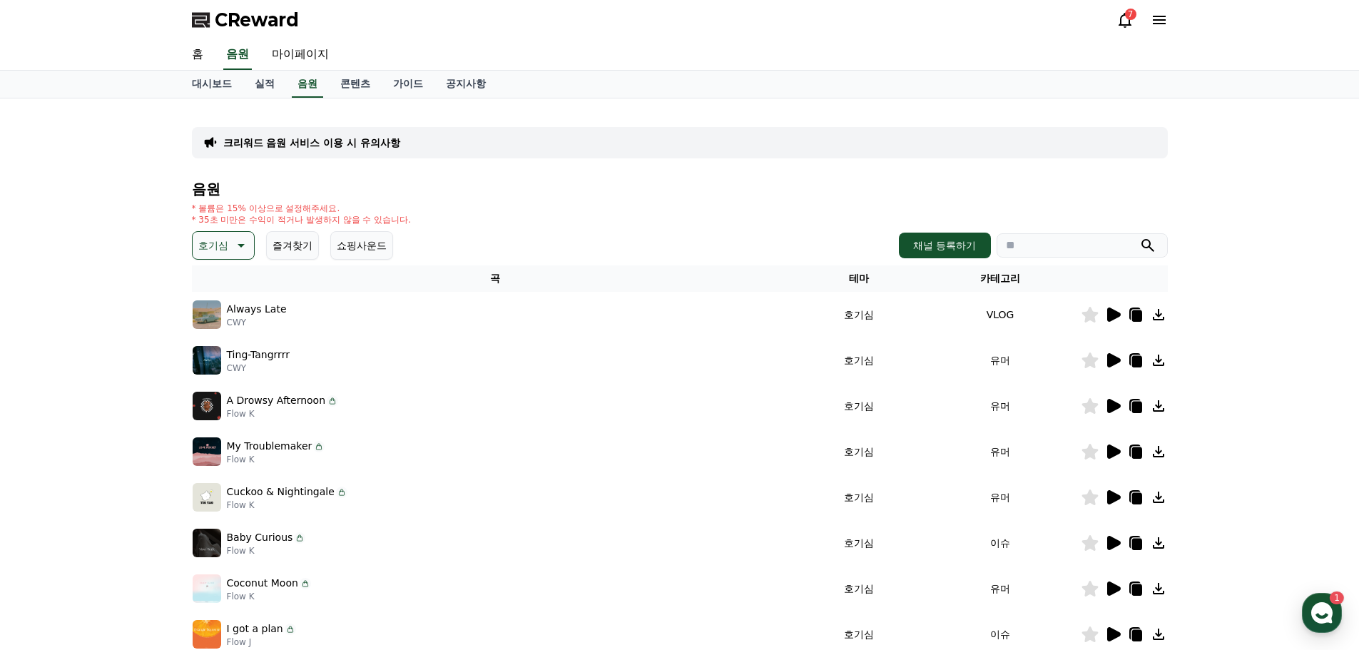
click at [1157, 319] on icon at bounding box center [1158, 314] width 11 height 11
